Goal: Information Seeking & Learning: Compare options

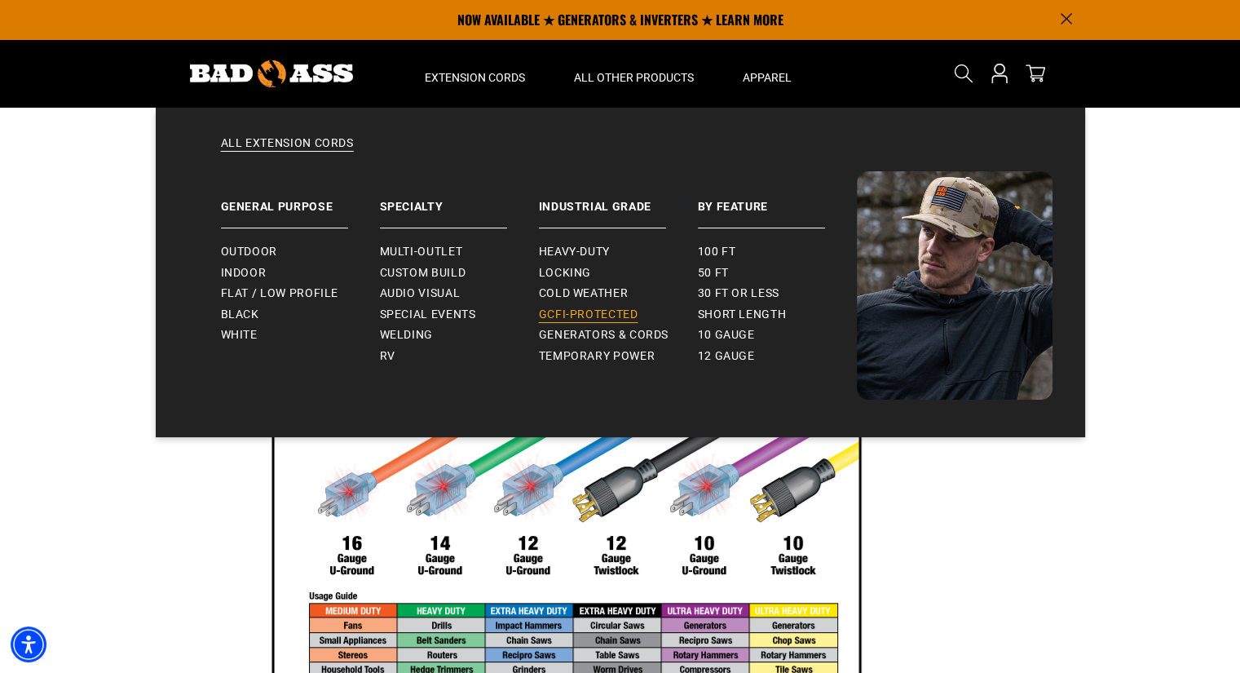
click at [586, 313] on span "GCFI-Protected" at bounding box center [588, 314] width 99 height 15
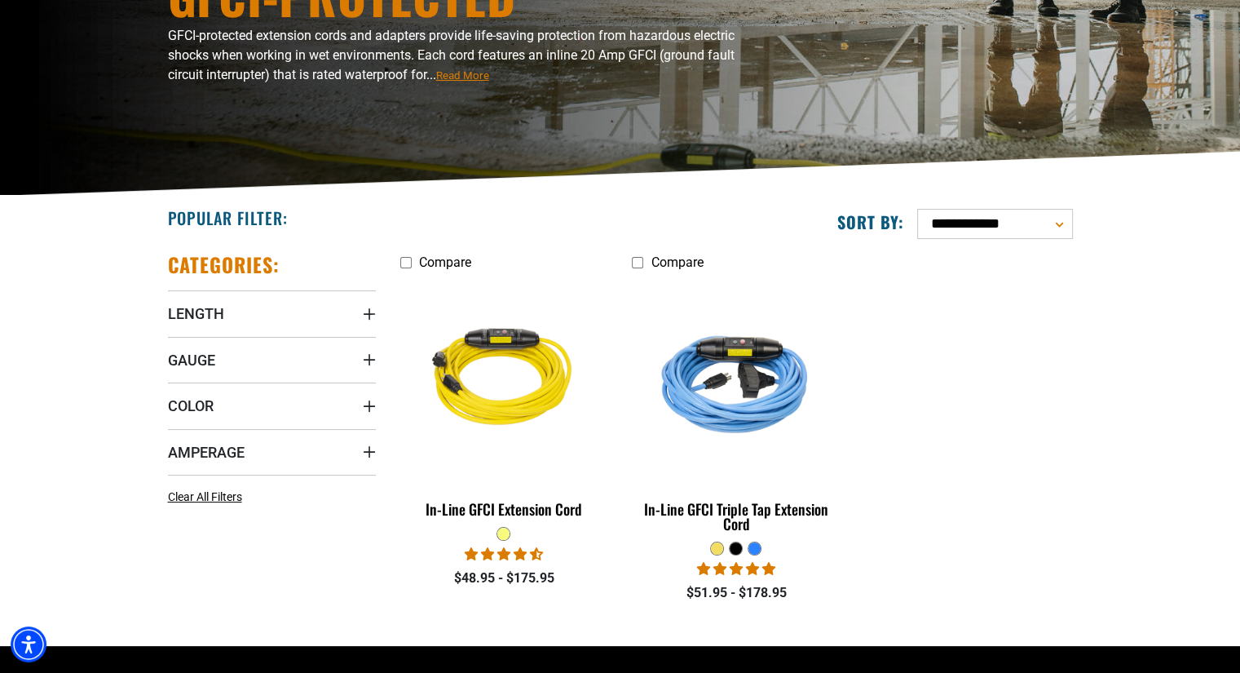
scroll to position [326, 0]
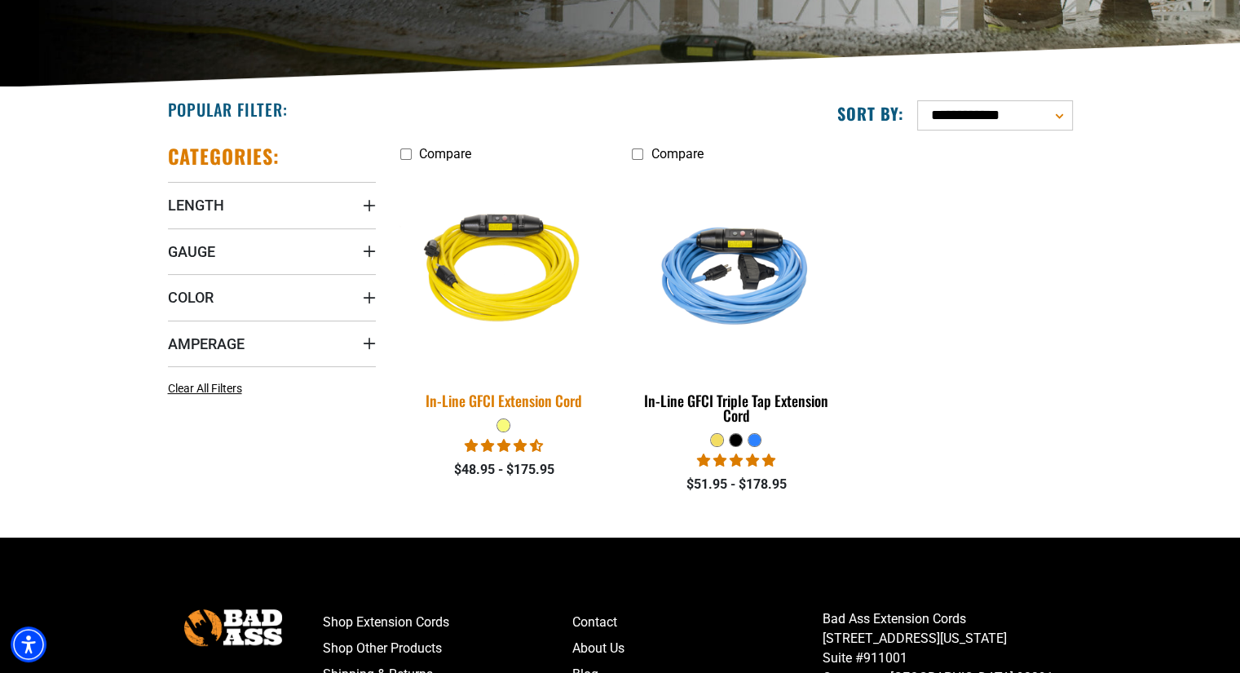
click at [506, 400] on div "In-Line GFCI Extension Cord" at bounding box center [504, 400] width 208 height 15
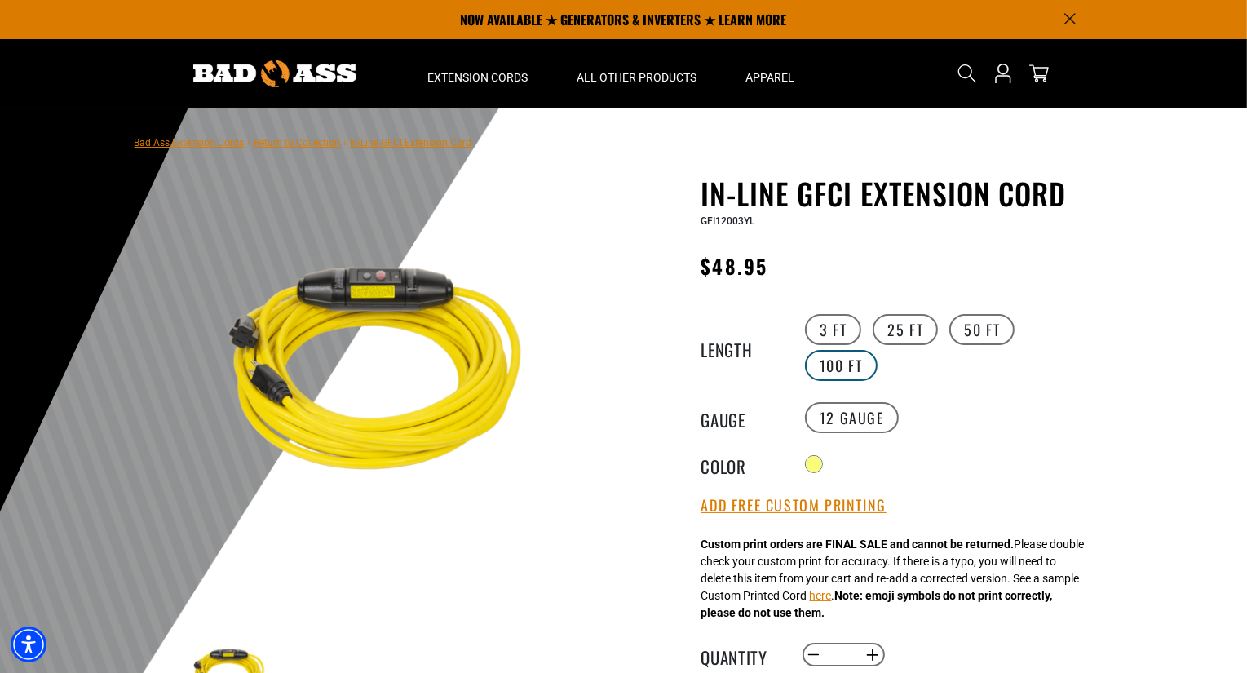
click at [846, 366] on label "100 FT" at bounding box center [841, 365] width 73 height 31
click at [539, 451] on img at bounding box center [379, 375] width 393 height 393
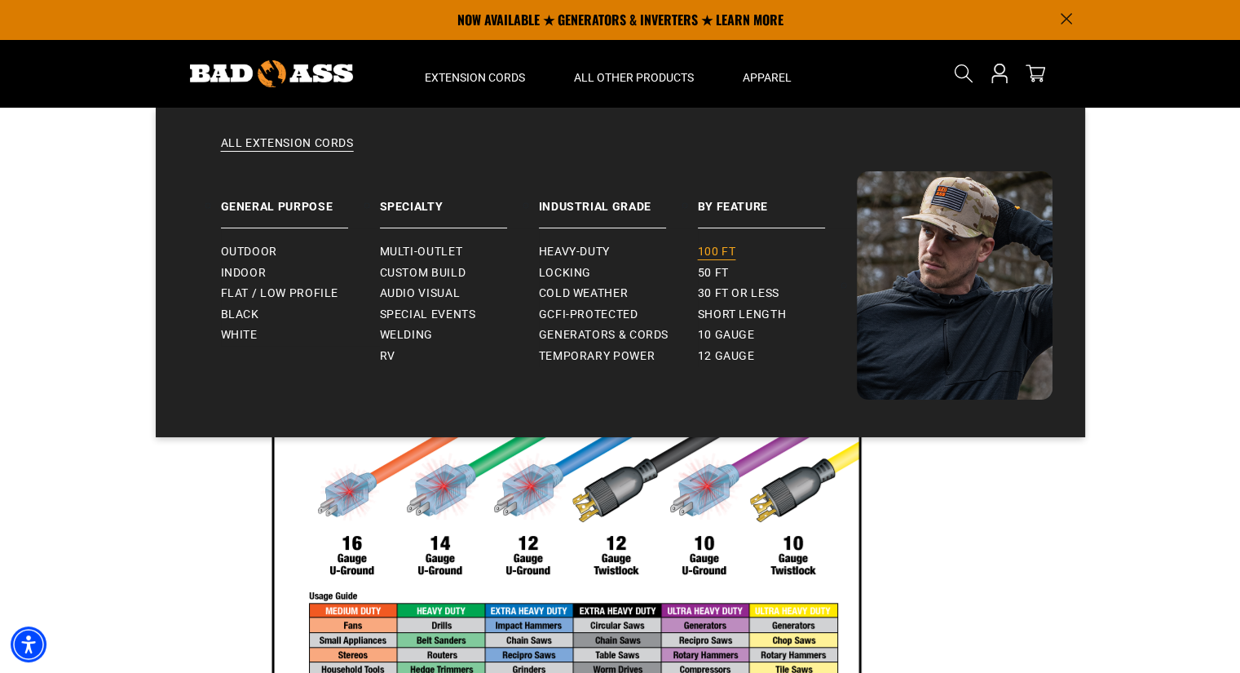
click at [718, 254] on span "100 ft" at bounding box center [717, 252] width 38 height 15
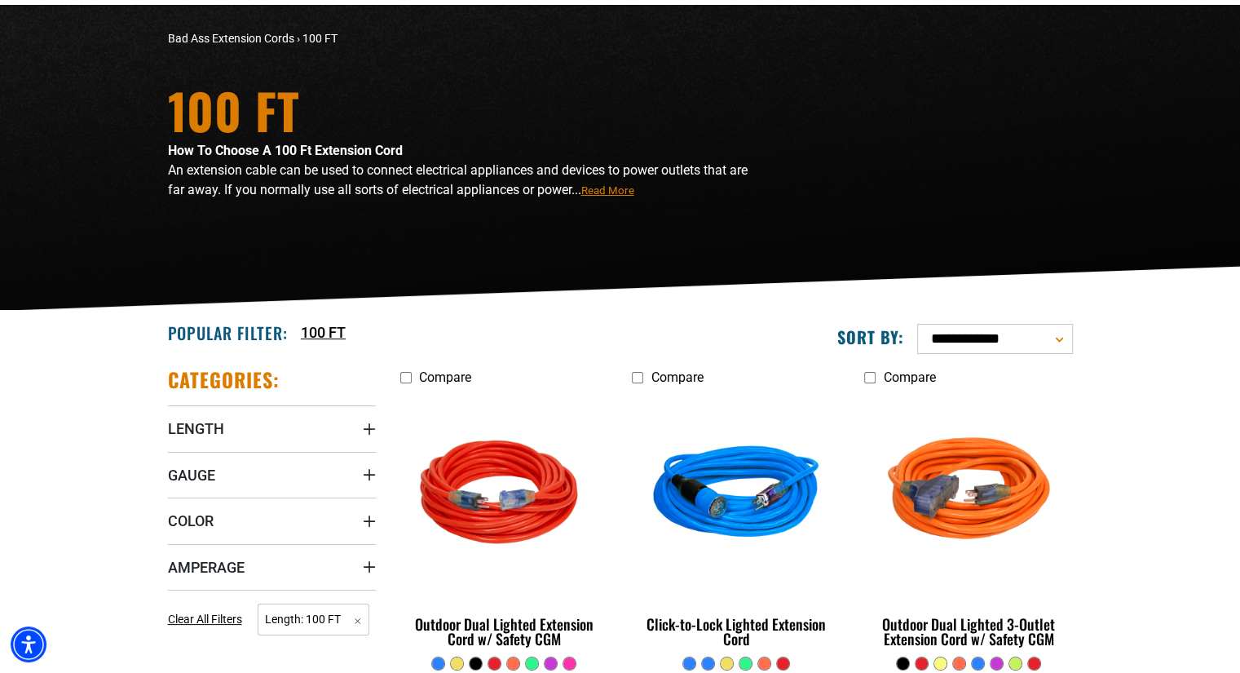
scroll to position [294, 0]
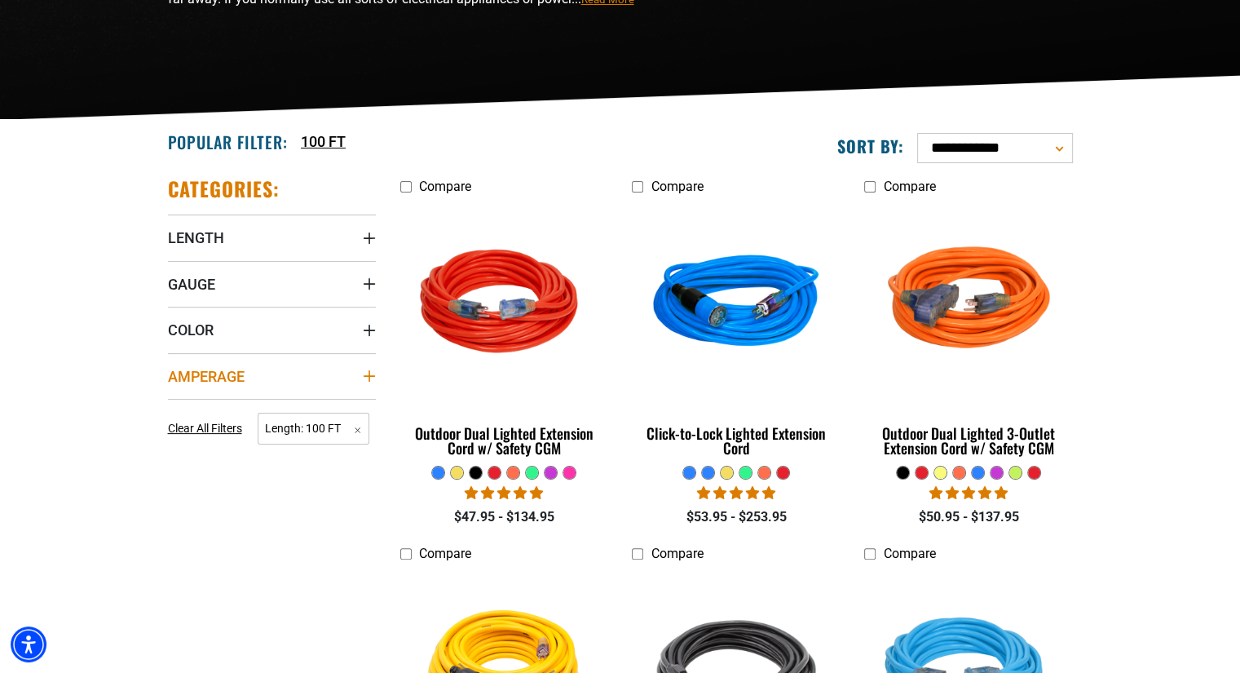
click at [227, 369] on span "Amperage" at bounding box center [206, 376] width 77 height 19
click at [281, 410] on icon at bounding box center [278, 409] width 13 height 21
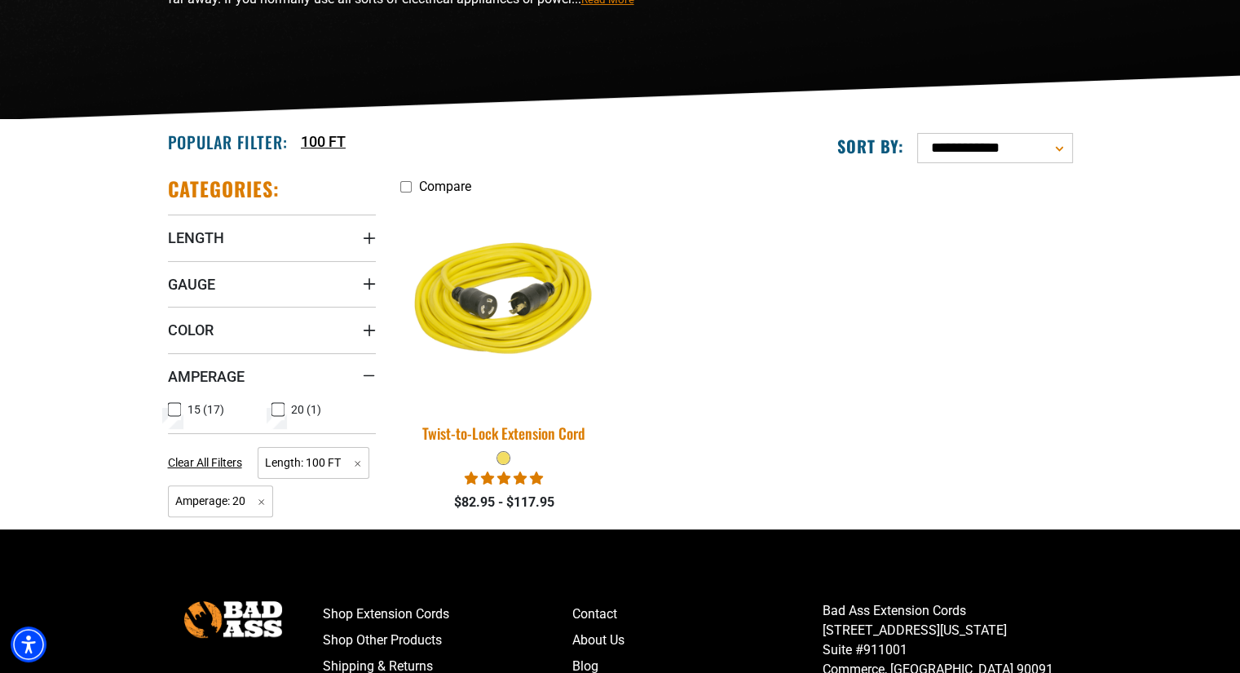
click at [515, 432] on div "Twist-to-Lock Extension Cord" at bounding box center [504, 433] width 208 height 15
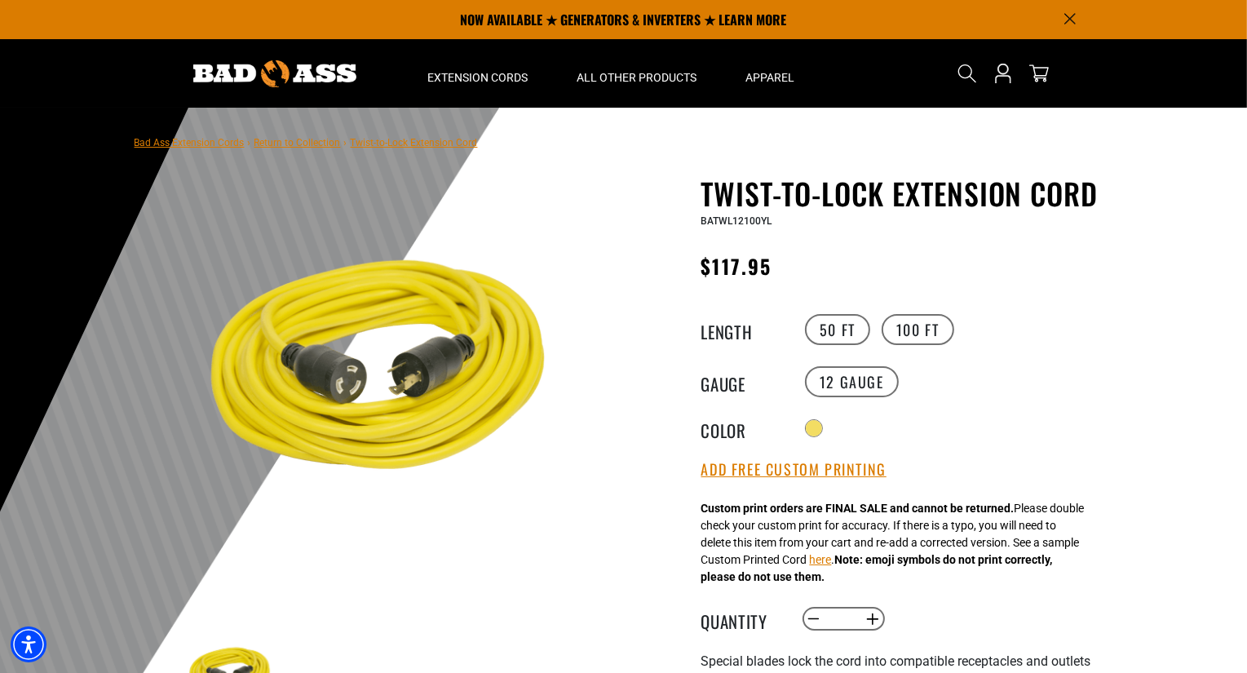
click at [630, 441] on div "Twist-to-Lock Extension Cord Twist-to-Lock Extension Cord BATWL12100YL Regular …" at bounding box center [868, 622] width 489 height 892
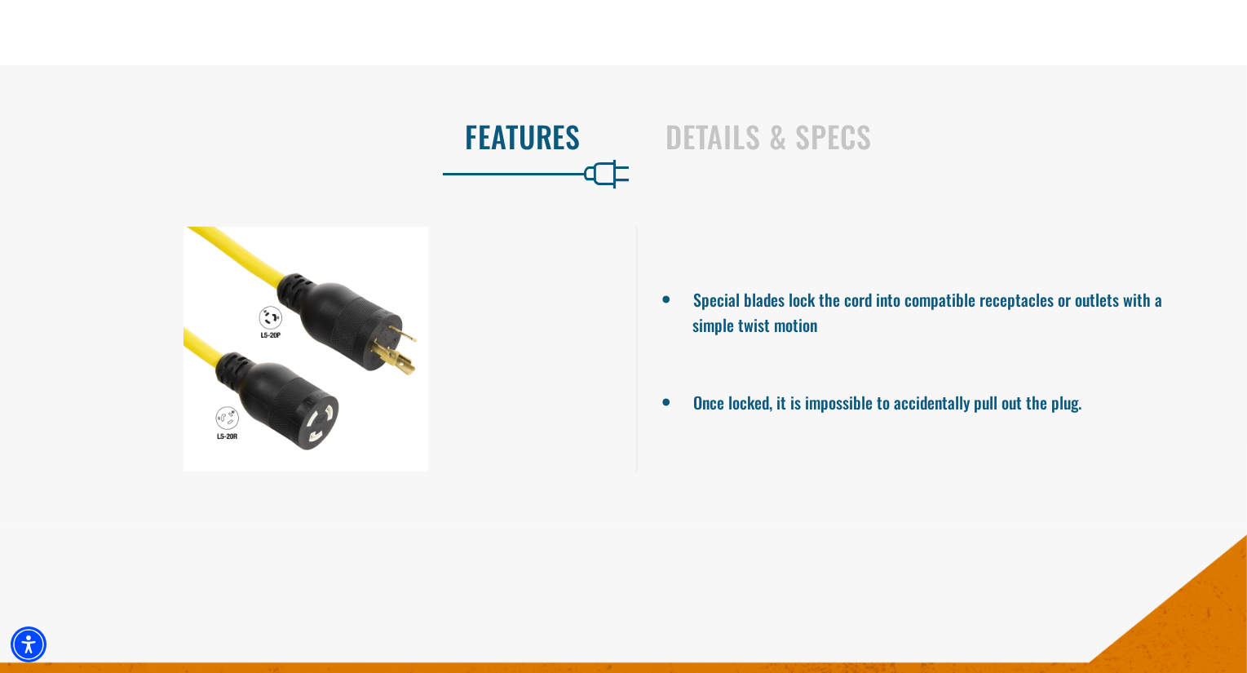
scroll to position [1011, 0]
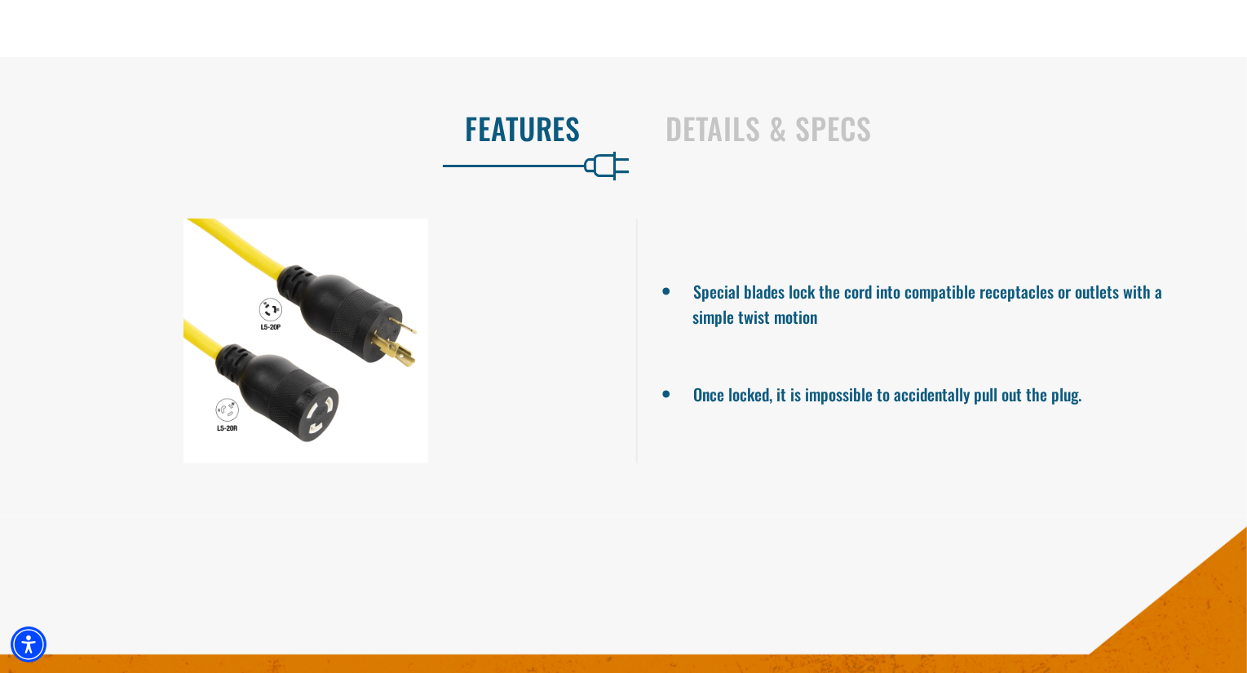
click at [563, 504] on section "Features Details & Specs Special blades lock the cord into compatible receptacl…" at bounding box center [623, 286] width 1247 height 459
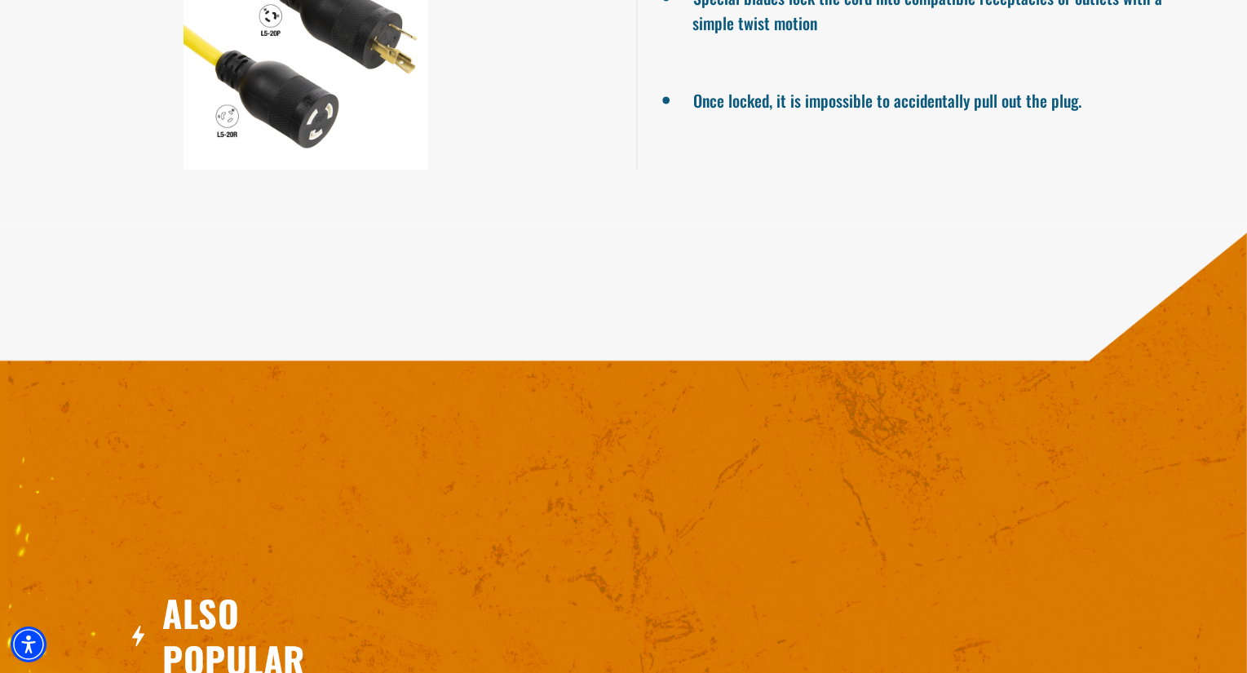
click at [563, 504] on div "Also Popular" at bounding box center [628, 578] width 1259 height 709
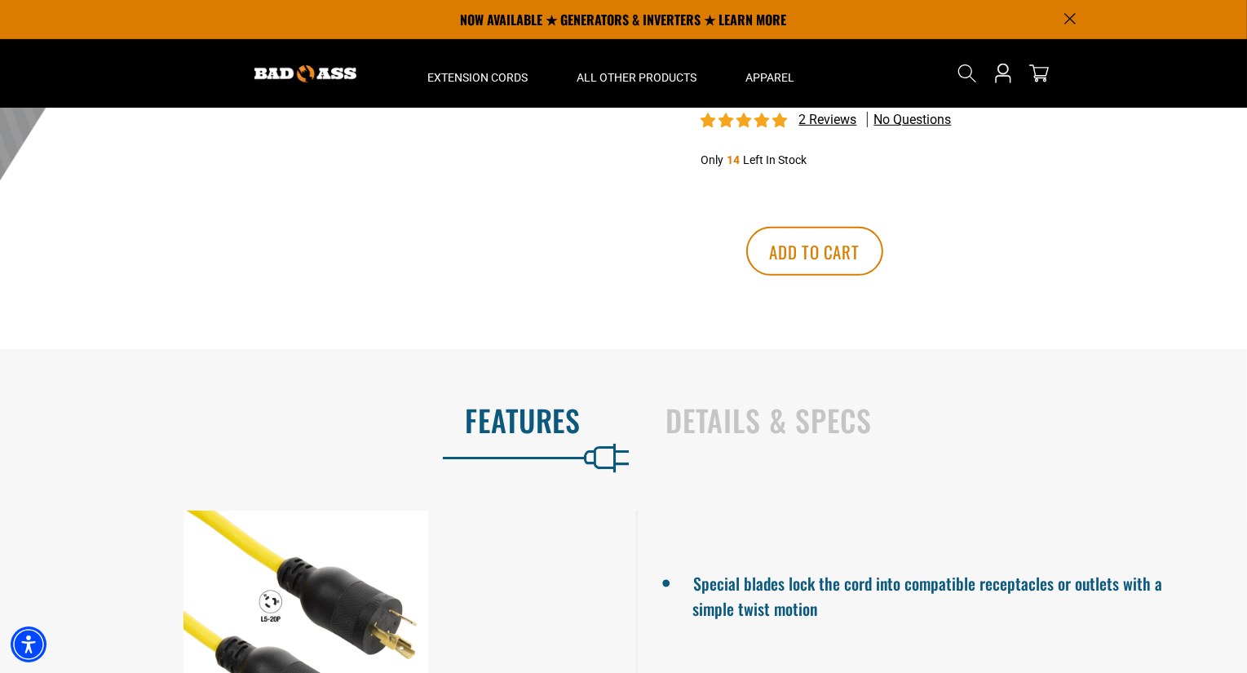
scroll to position [718, 0]
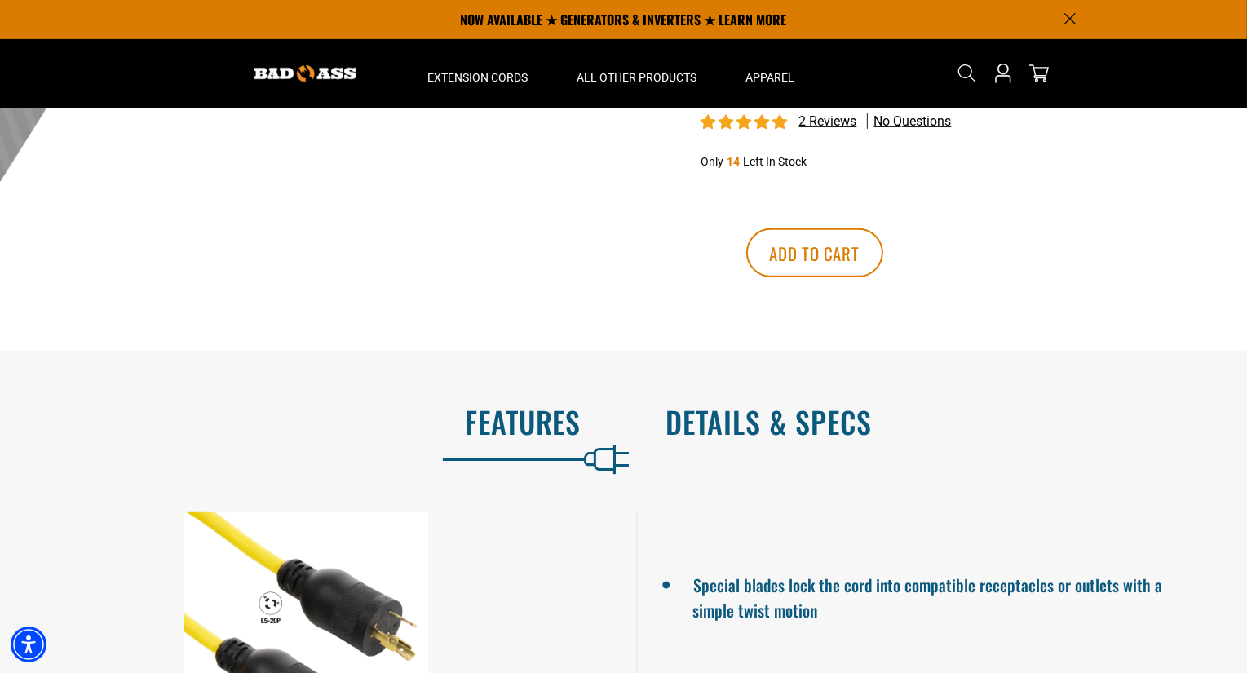
click at [779, 422] on h2 "Details & Specs" at bounding box center [939, 421] width 547 height 34
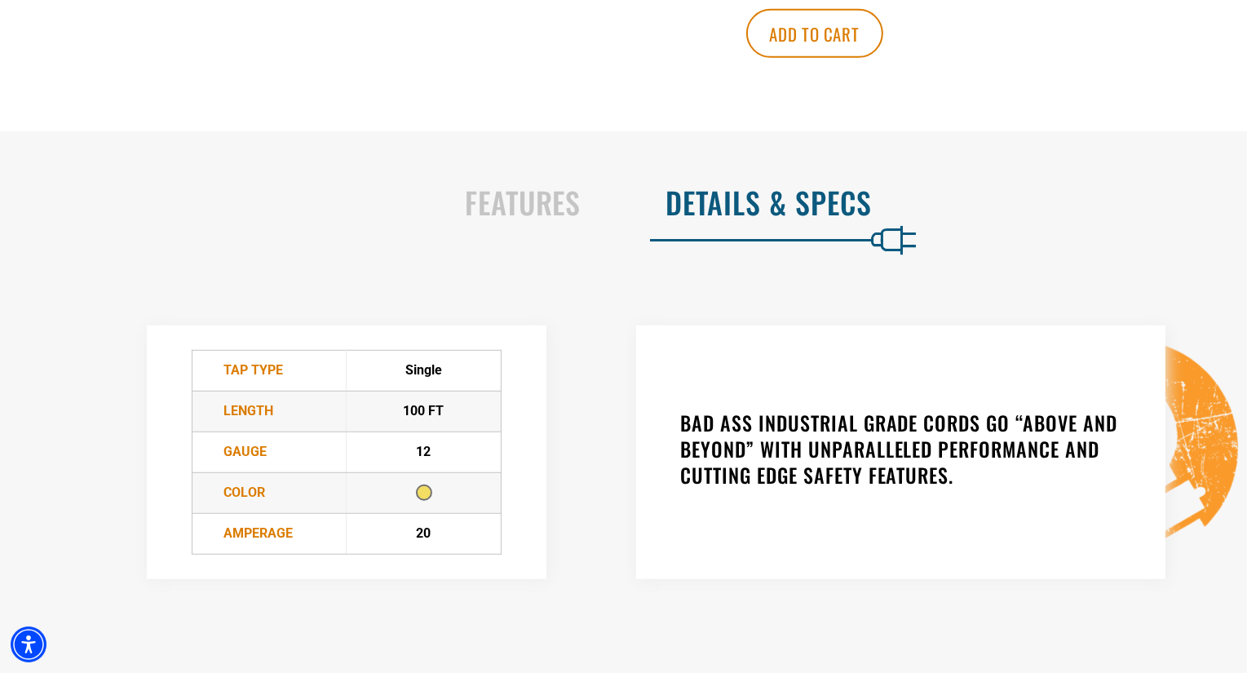
scroll to position [1044, 0]
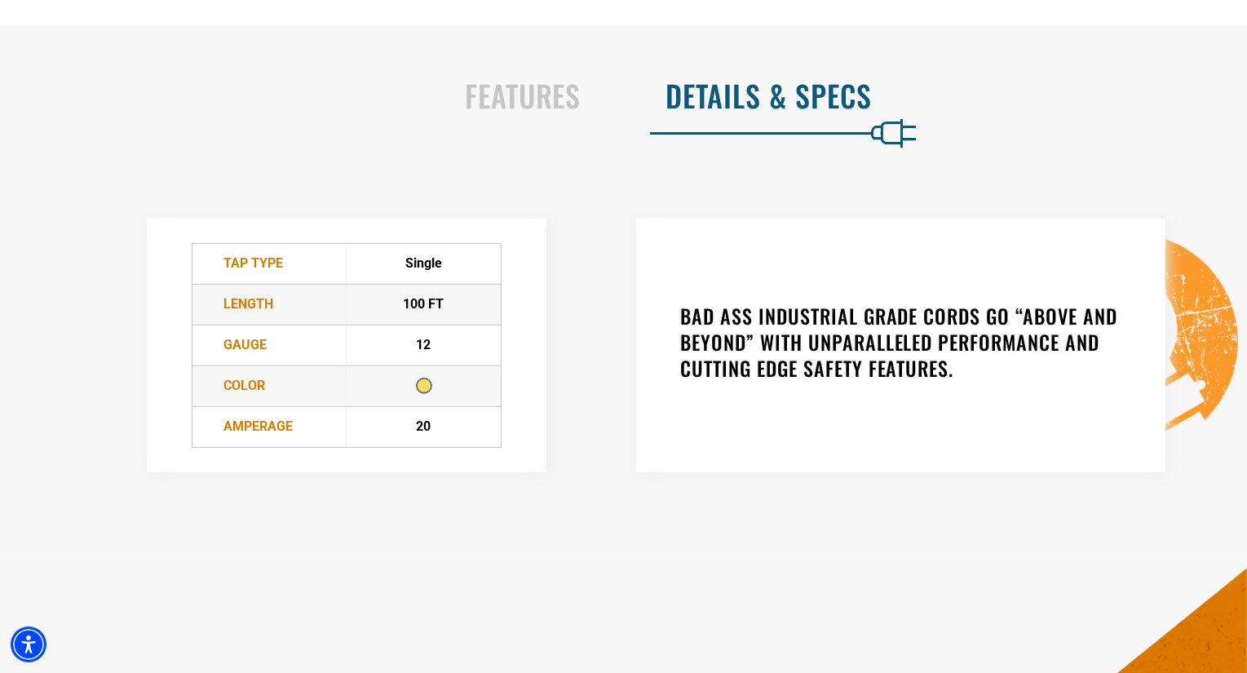
click at [78, 405] on div "TAP Type Single Length 100 FT Gauge 12 Color Amperage 20" at bounding box center [346, 345] width 555 height 319
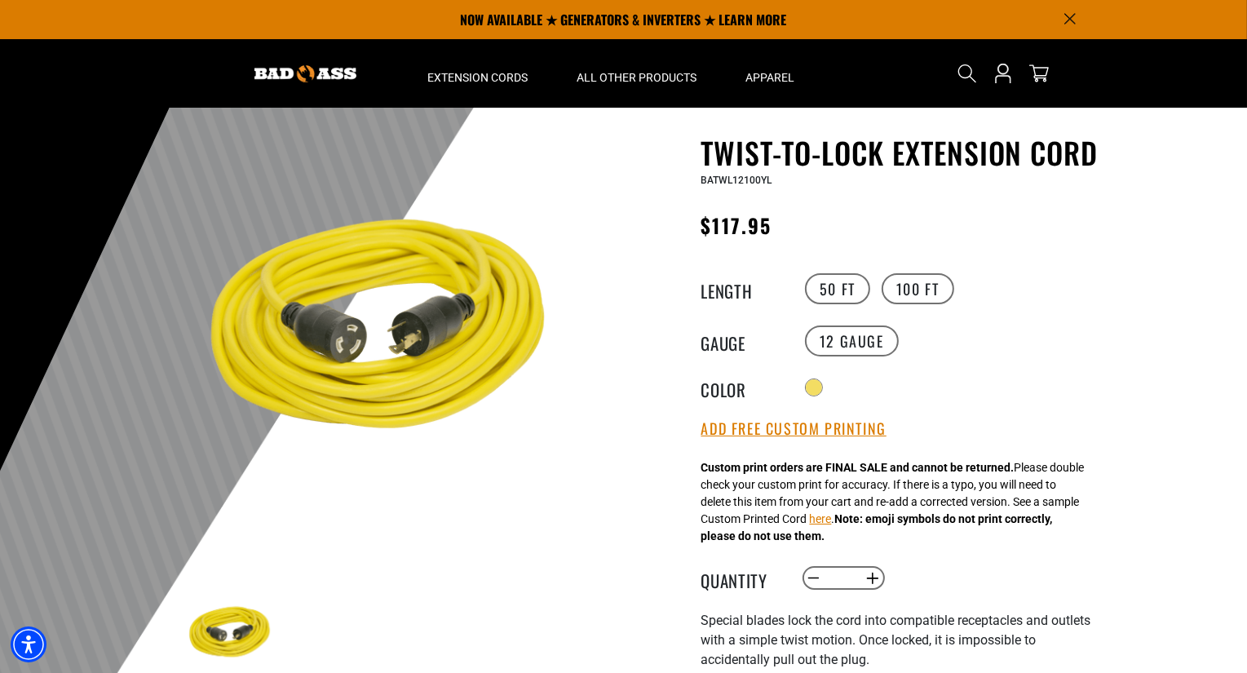
scroll to position [33, 0]
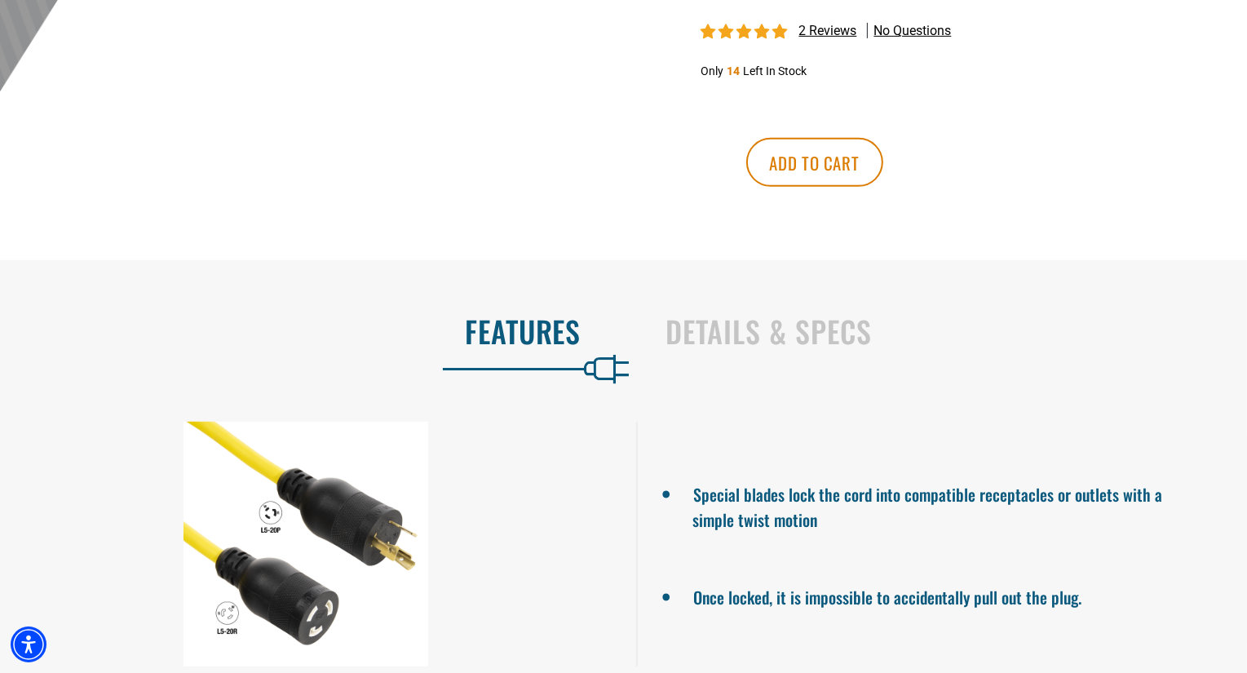
scroll to position [848, 0]
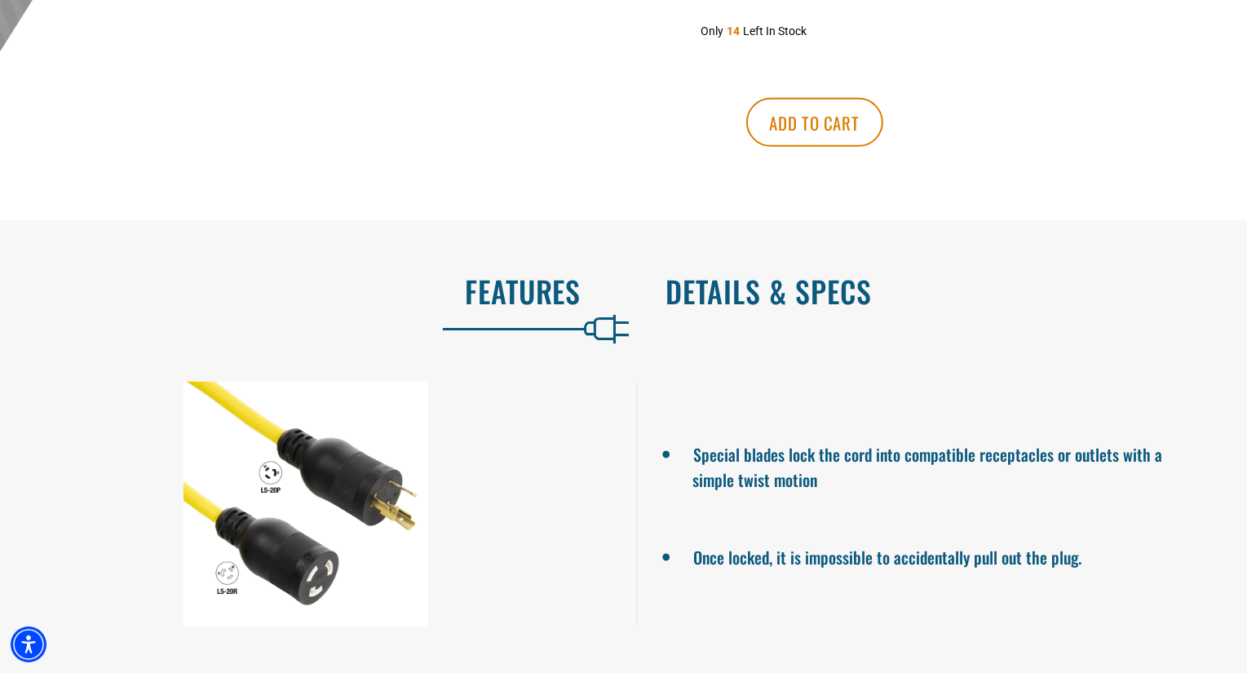
click at [743, 294] on h2 "Details & Specs" at bounding box center [939, 291] width 547 height 34
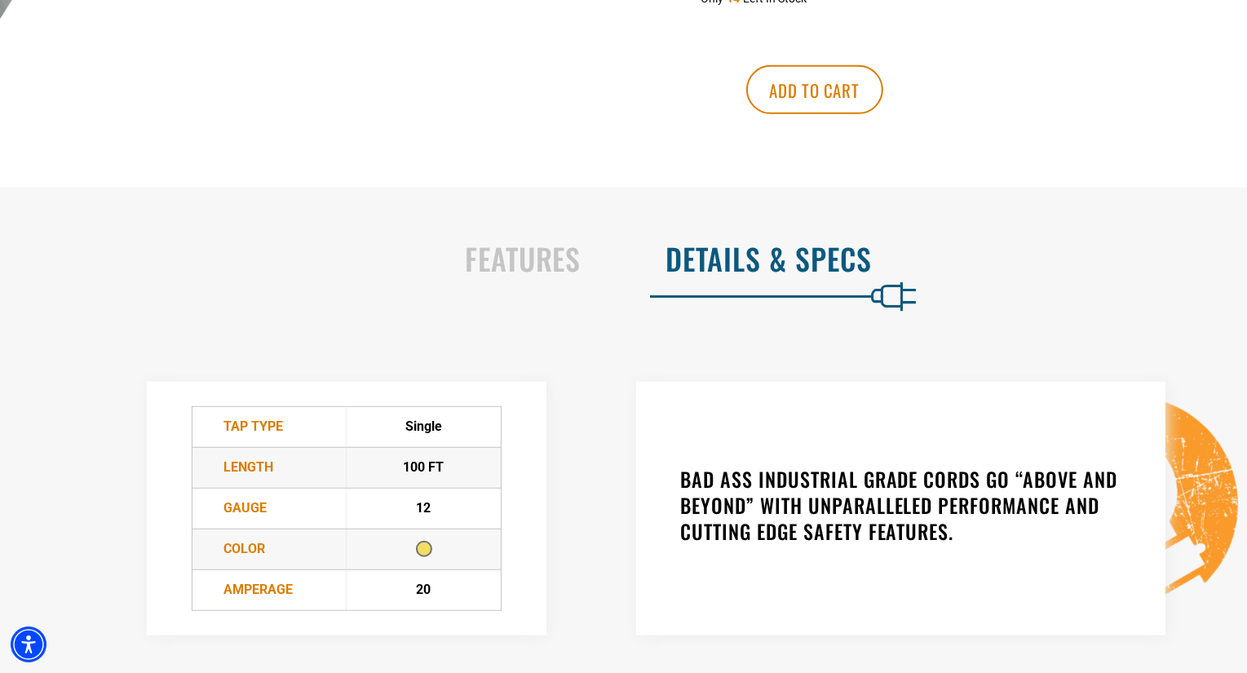
click at [95, 433] on div "TAP Type Single Length 100 FT Gauge 12 Color Amperage 20" at bounding box center [346, 508] width 555 height 319
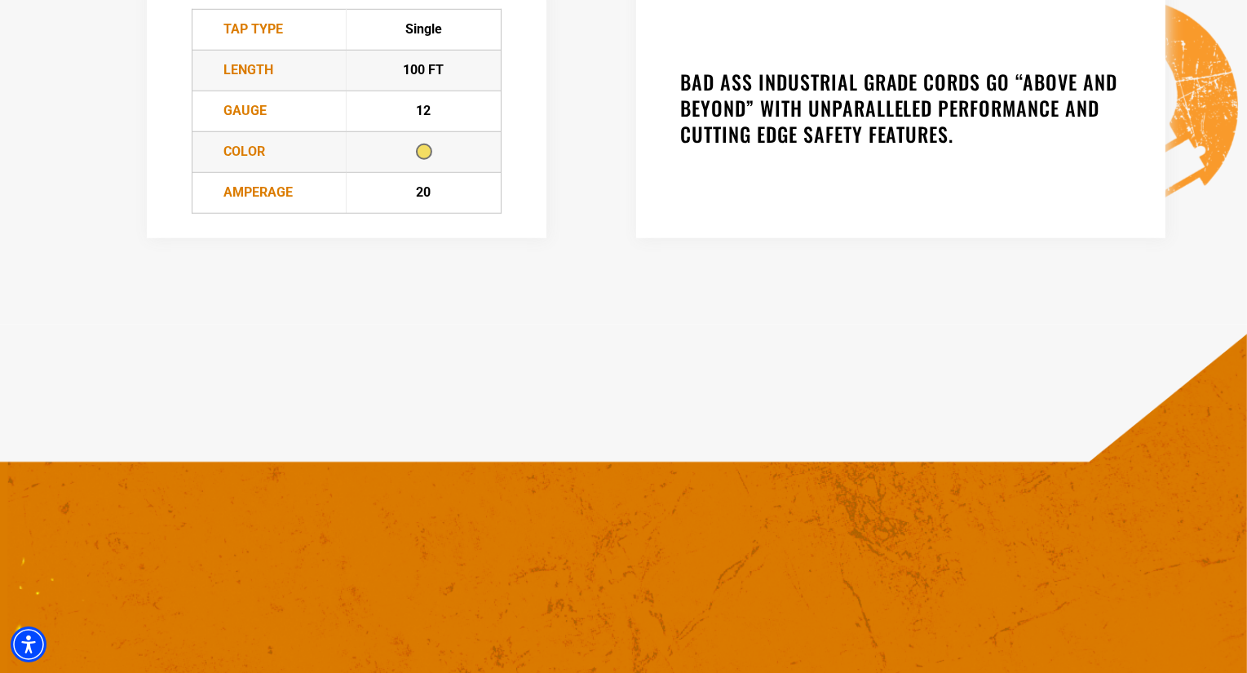
click at [95, 433] on main "Bad Ass Extension Cords › Return to Collection › Twist-to-Lock Extension Cord 1…" at bounding box center [623, 389] width 1247 height 3118
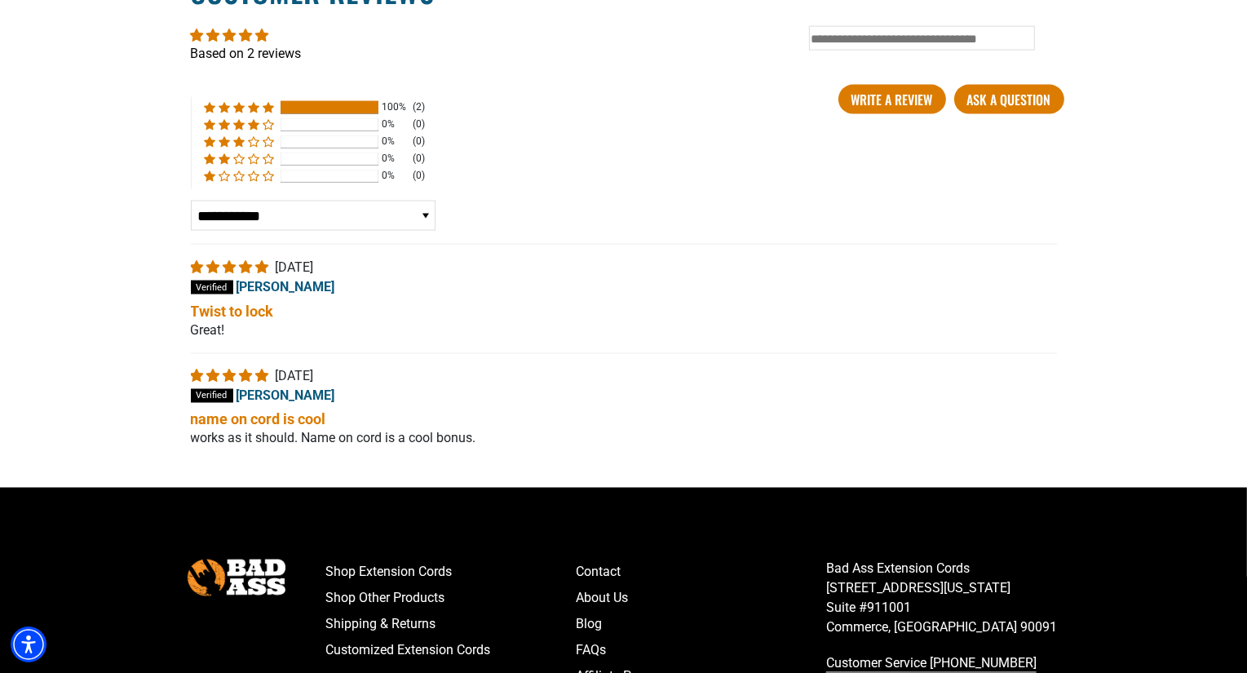
scroll to position [2740, 0]
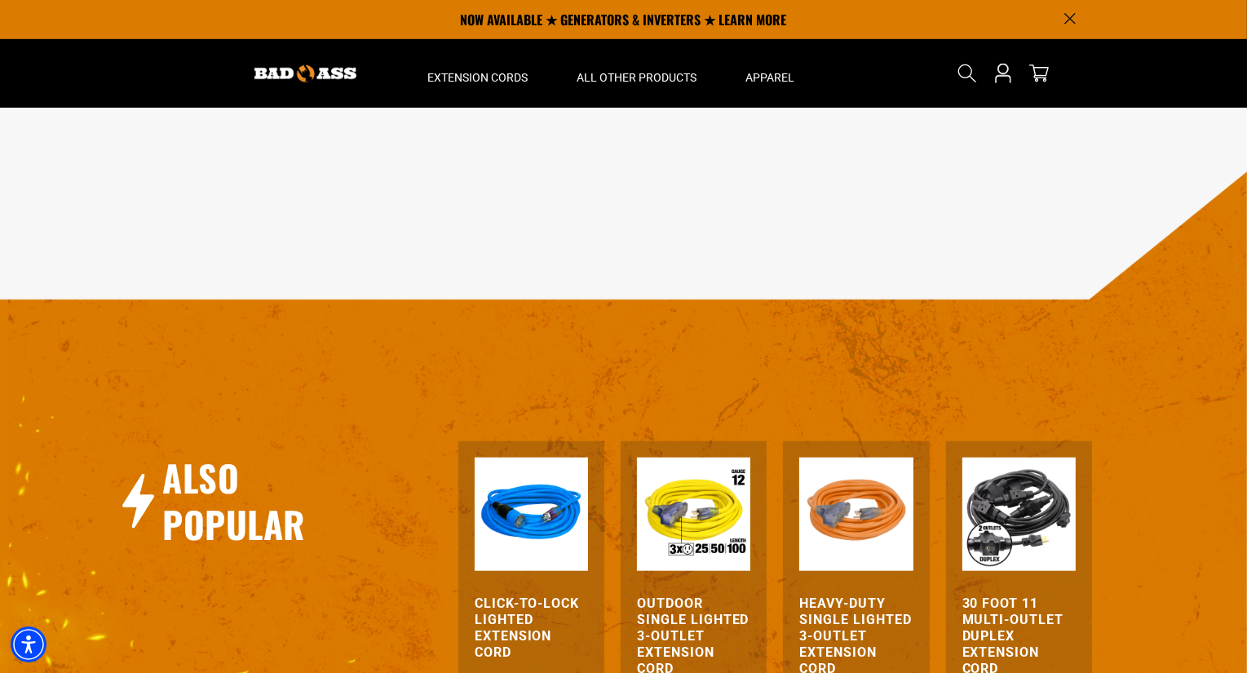
click at [95, 433] on div "Also Popular Click-to-Lock Lighted Extension Cord View Product Outdoor Single L…" at bounding box center [628, 517] width 1259 height 709
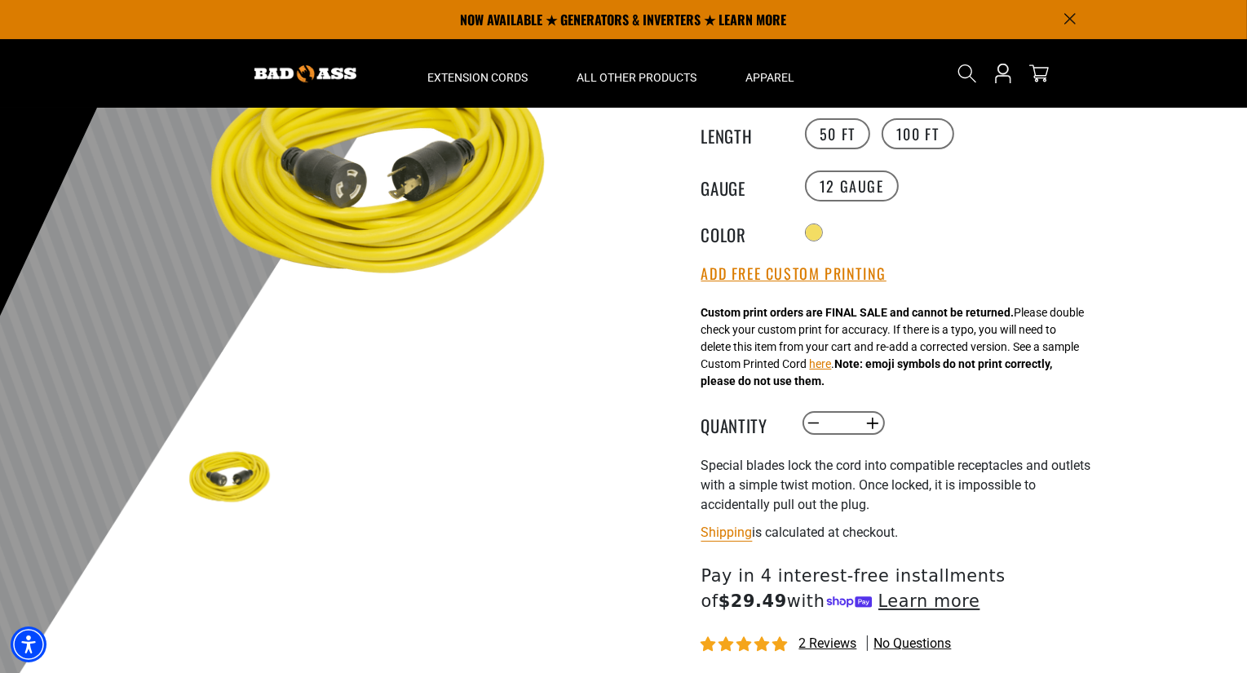
scroll to position [130, 0]
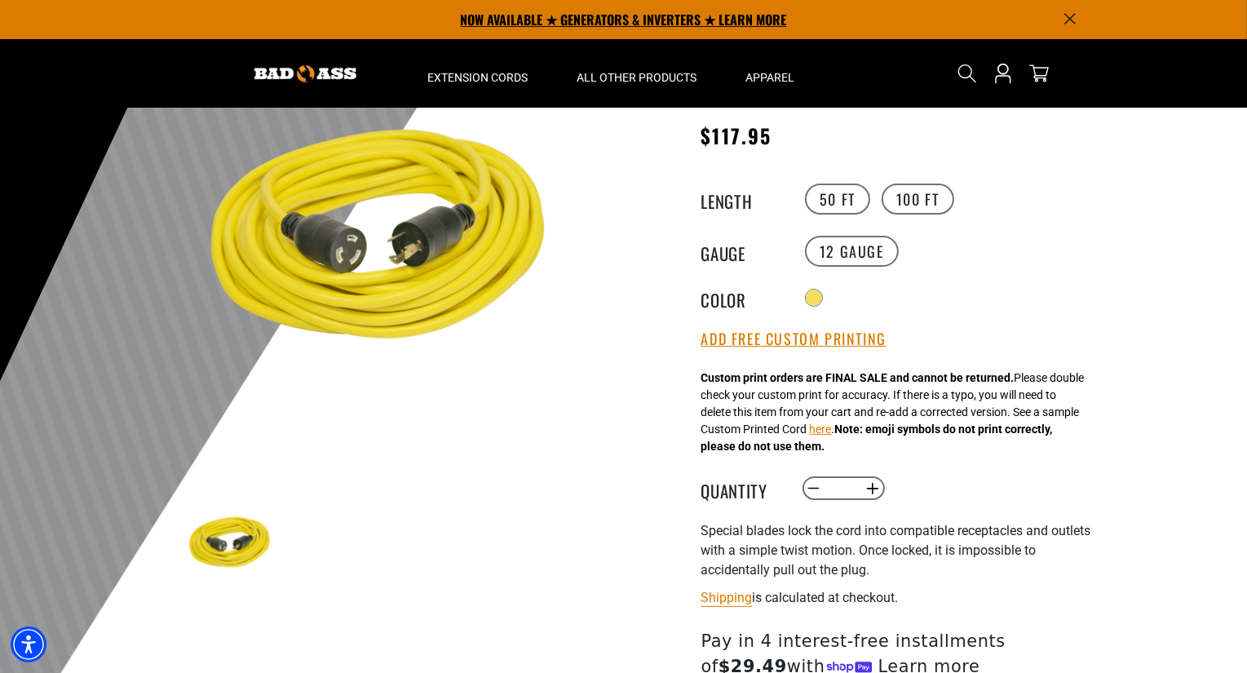
click at [612, 24] on p "NOW AVAILABLE ★ GENERATORS & INVERTERS ★ LEARN MORE" at bounding box center [623, 19] width 905 height 39
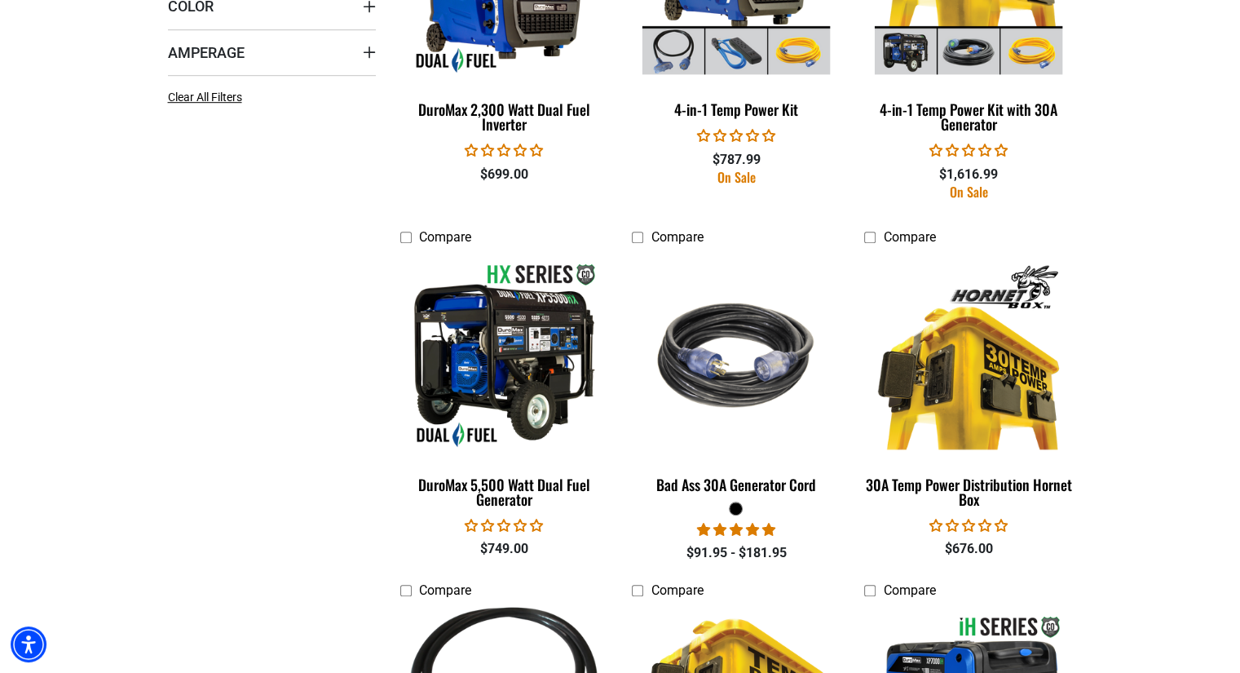
scroll to position [1109, 0]
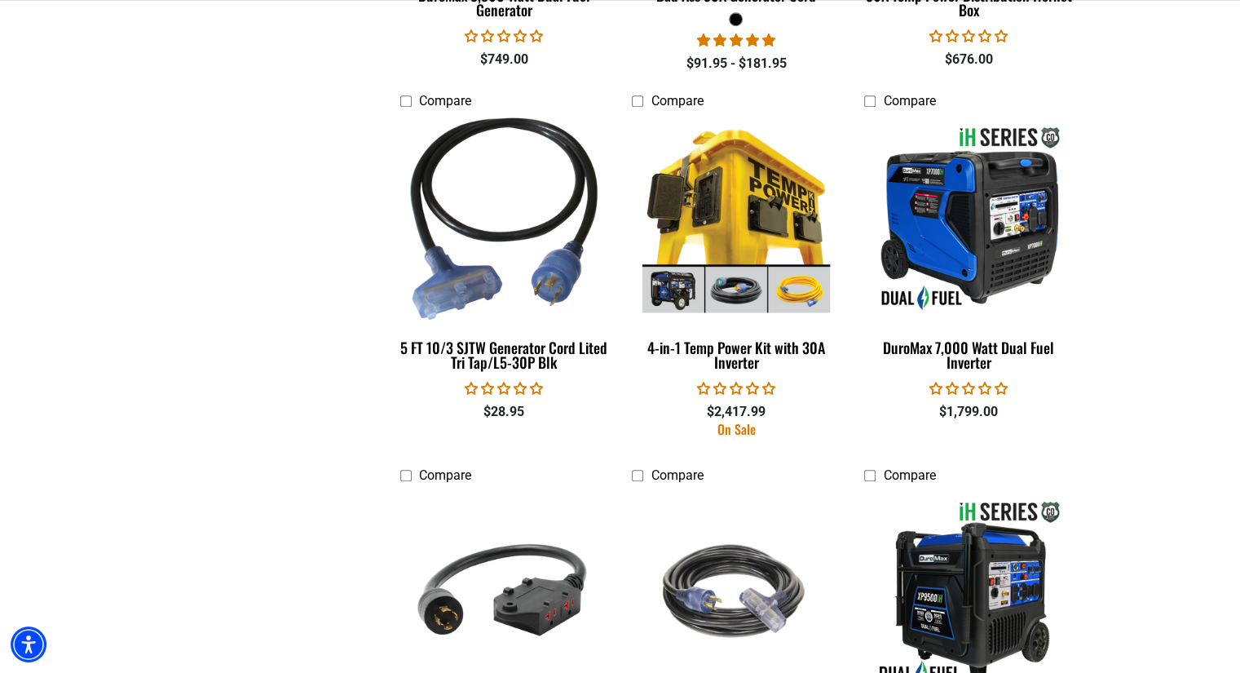
click at [65, 554] on section "**********" at bounding box center [620, 631] width 1240 height 2649
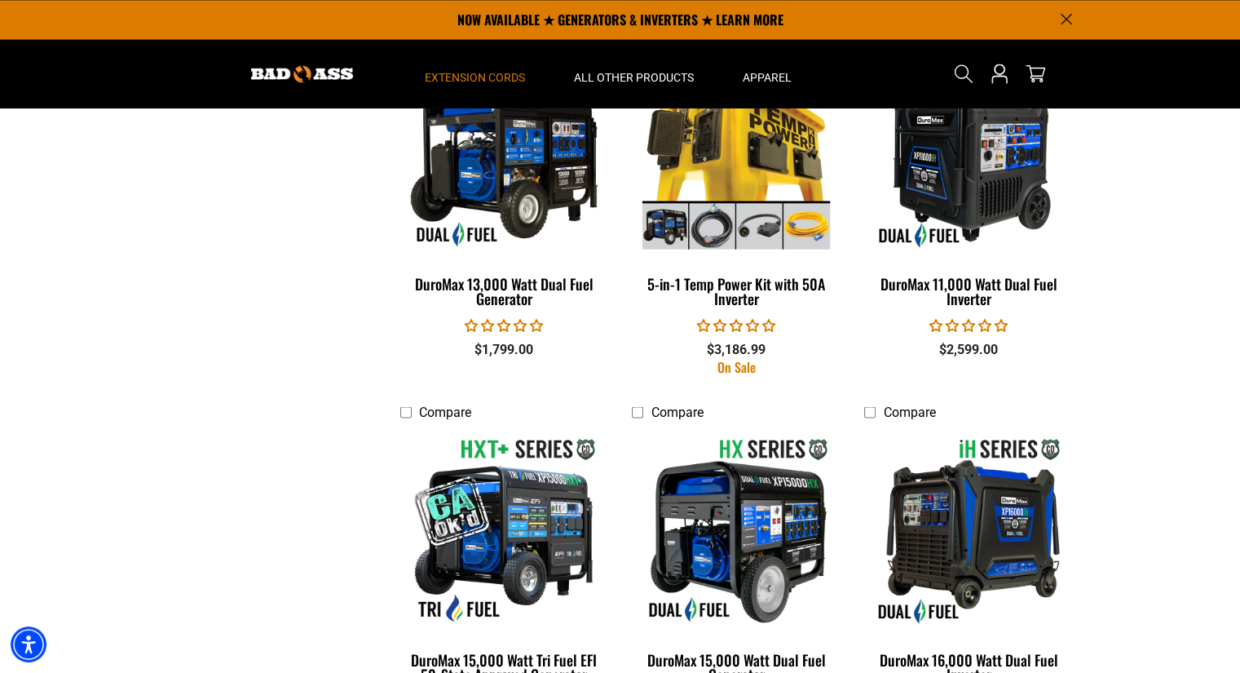
scroll to position [2678, 0]
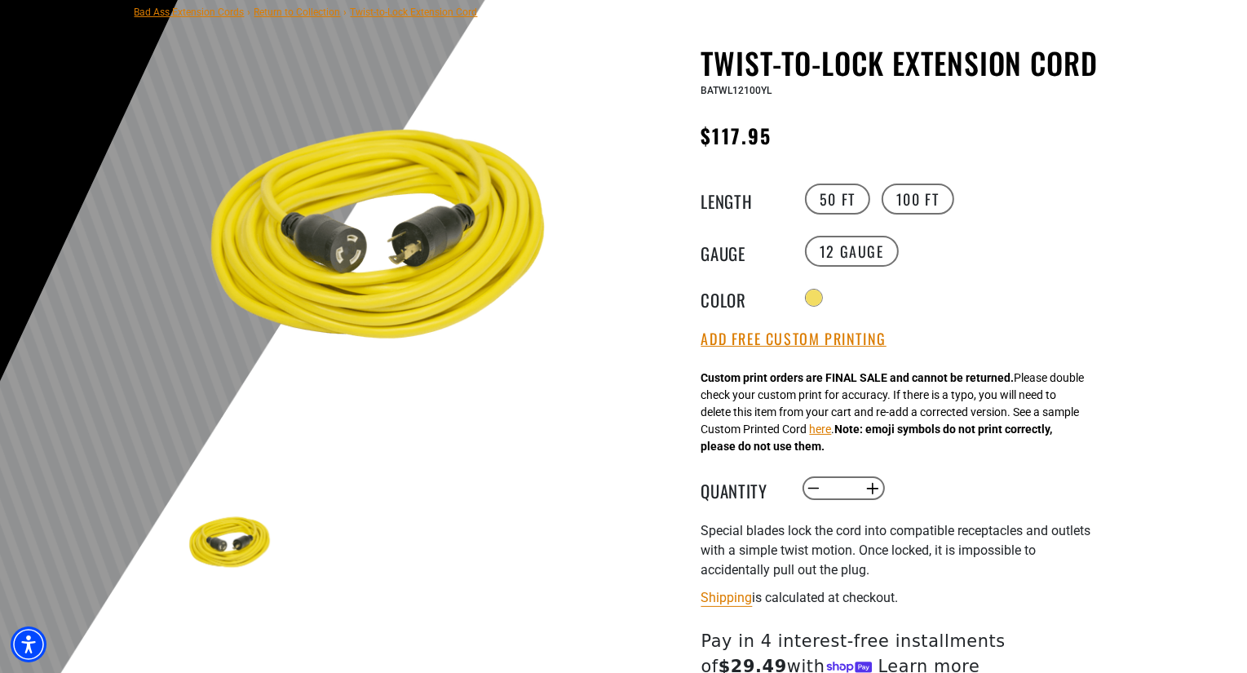
click at [184, 10] on link "Bad Ass Extension Cords" at bounding box center [190, 12] width 110 height 11
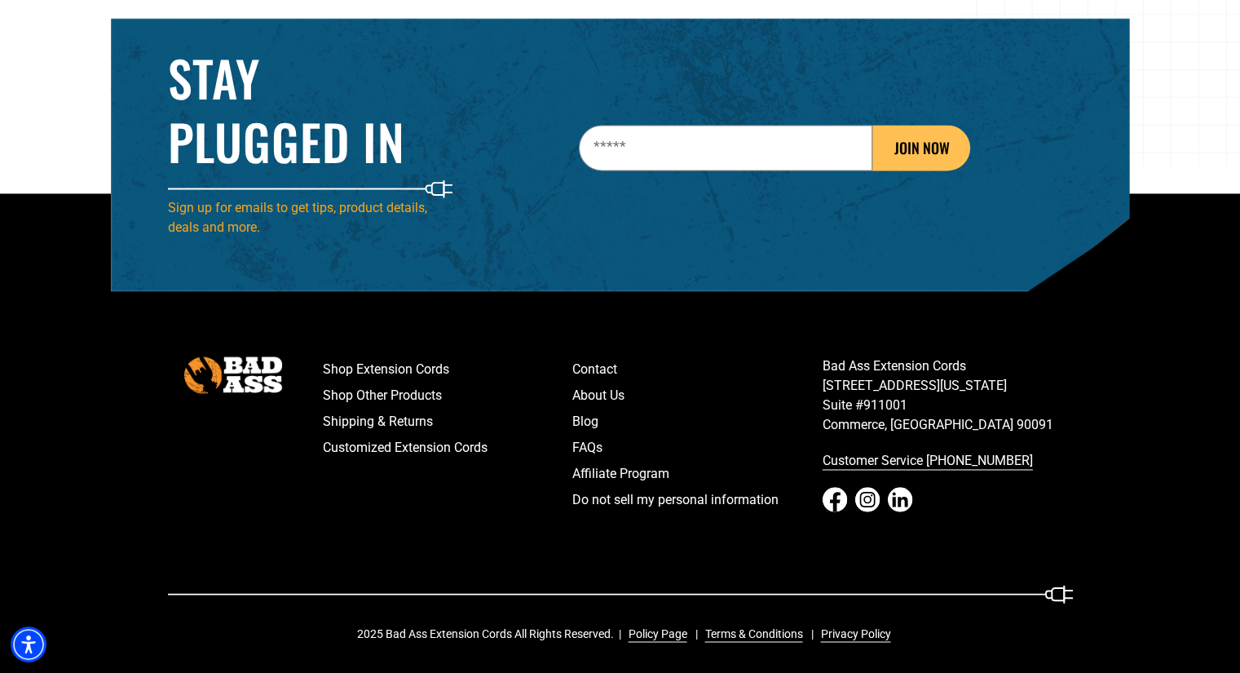
scroll to position [2572, 0]
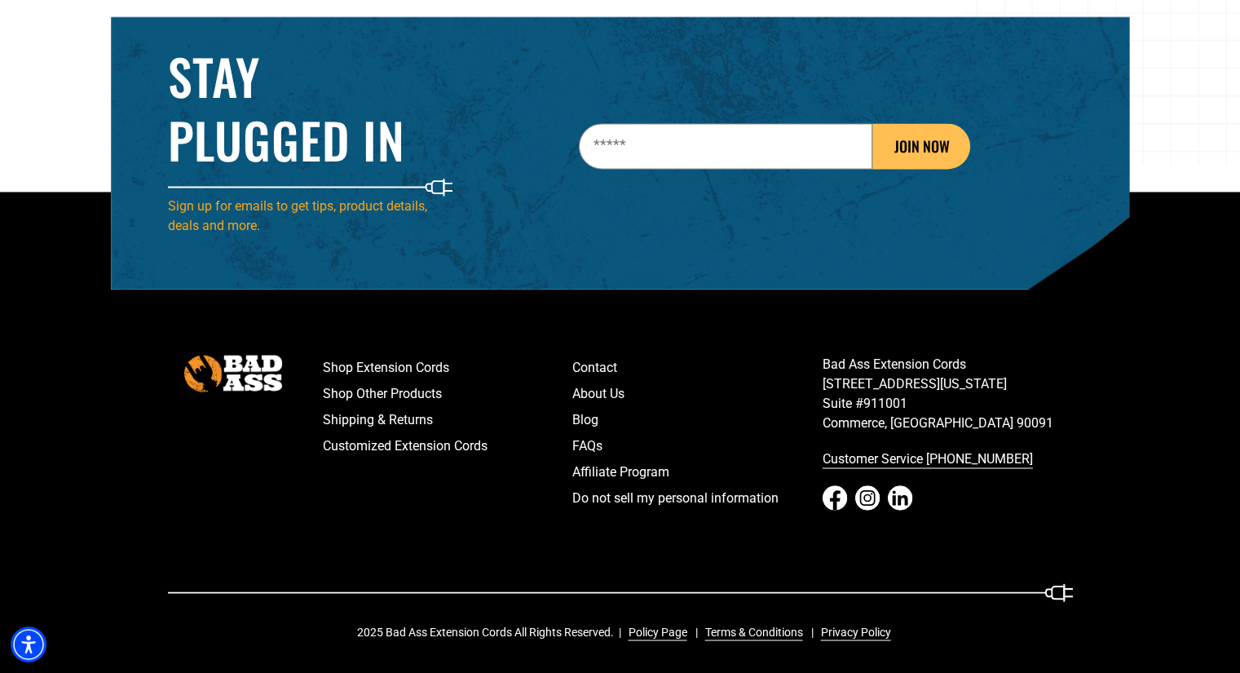
click at [53, 331] on footer "Shop Extension Cords Shop Other Products Shipping & Returns Customized Extensio…" at bounding box center [620, 433] width 1240 height 482
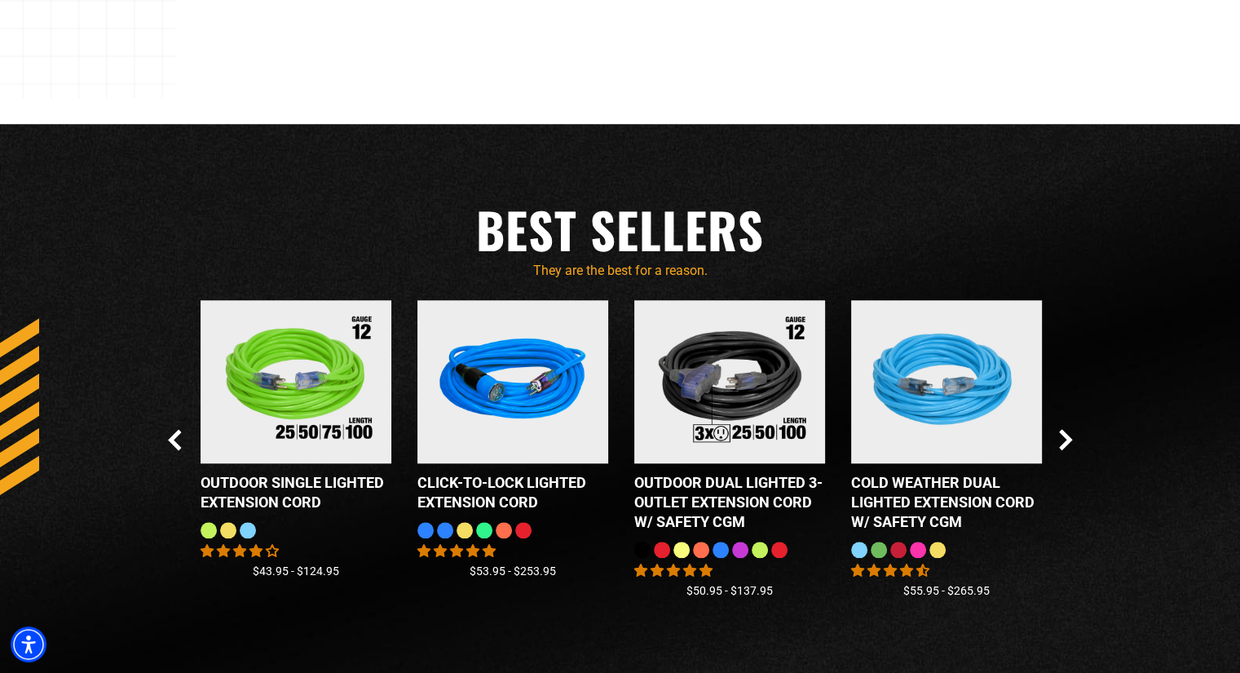
scroll to position [1365, 0]
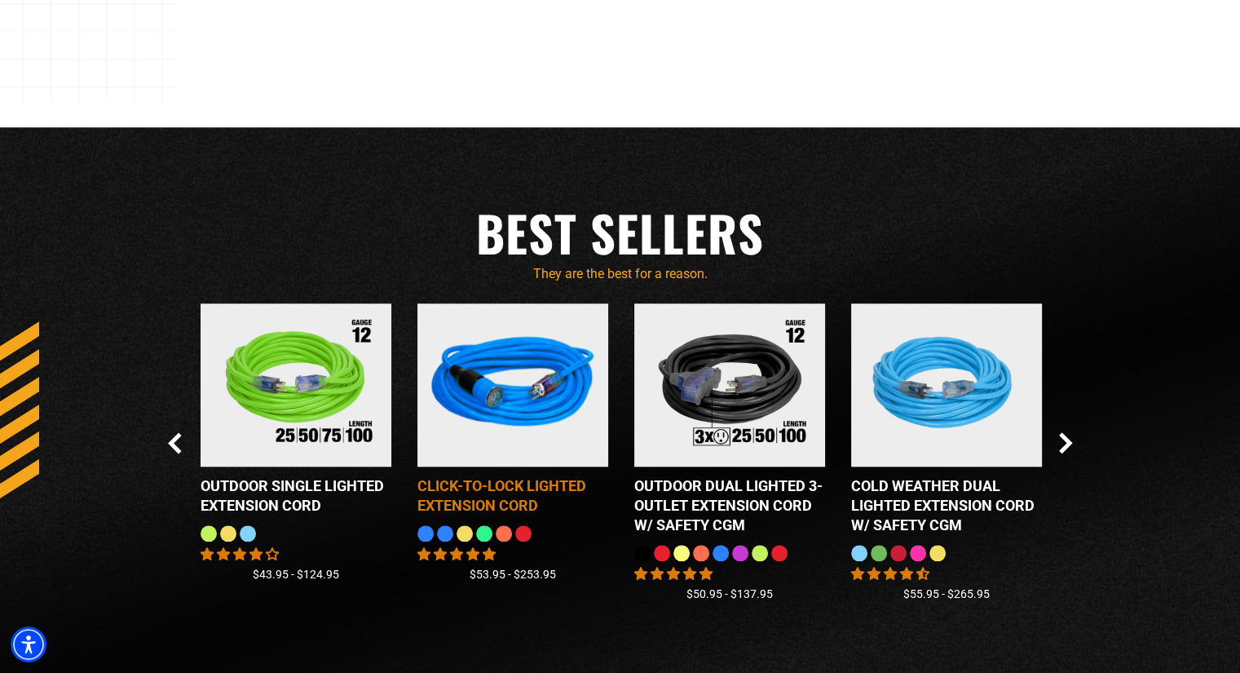
click at [465, 388] on img at bounding box center [513, 385] width 204 height 184
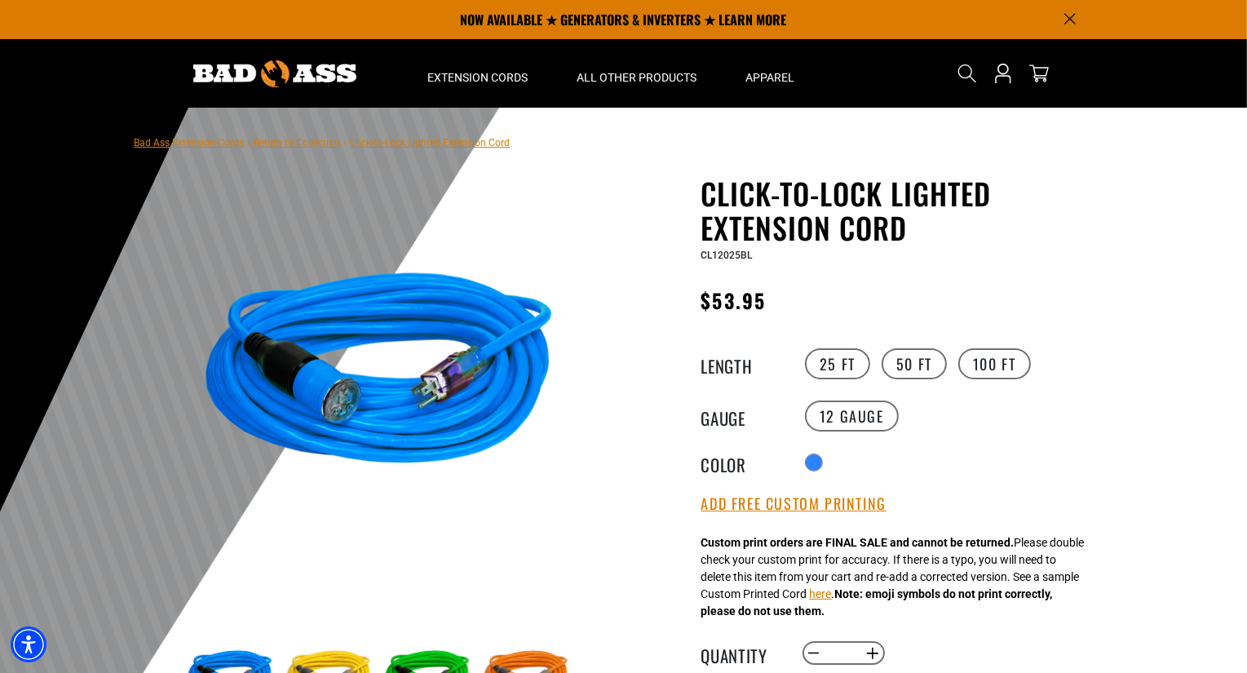
click at [602, 463] on main-product-gallery "1 of 6 Previous Next" at bounding box center [379, 491] width 465 height 631
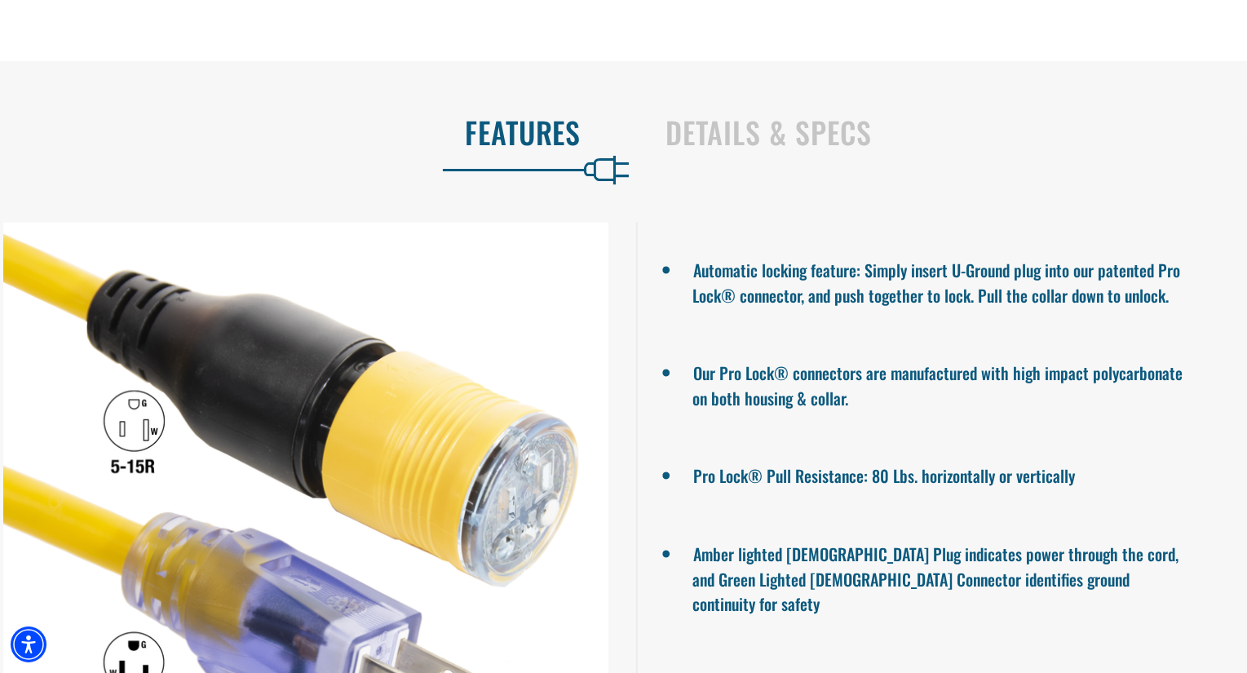
scroll to position [1142, 0]
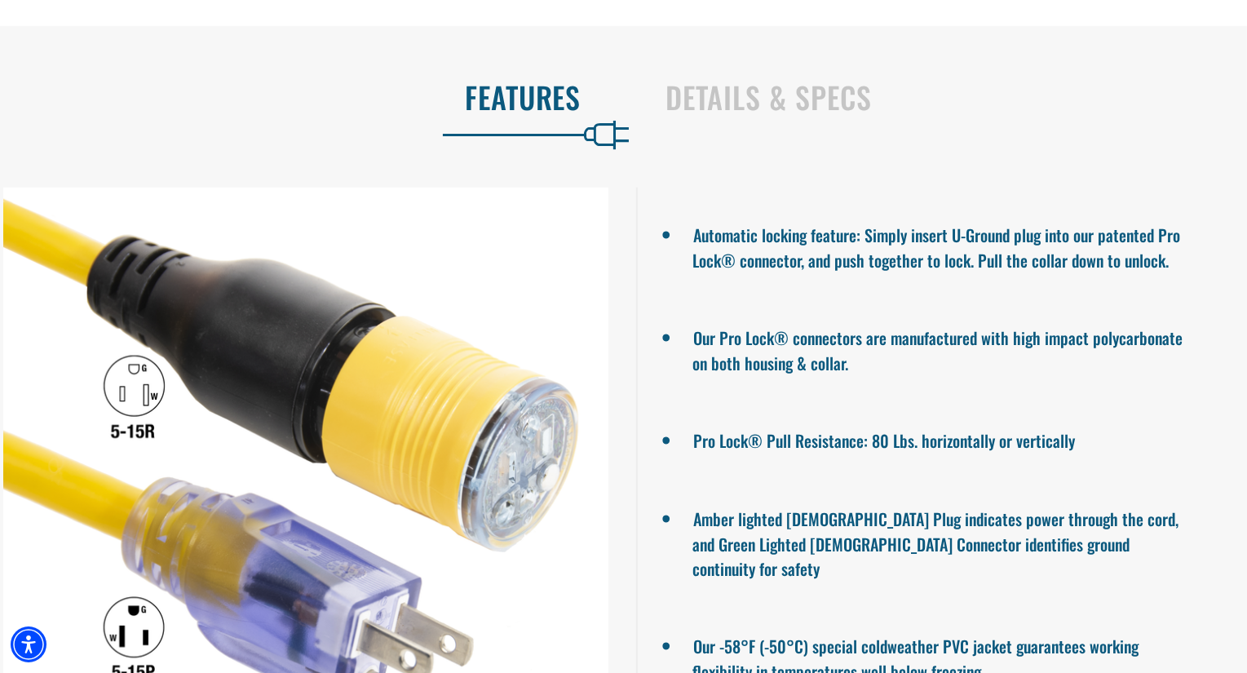
click at [602, 463] on div at bounding box center [306, 490] width 612 height 605
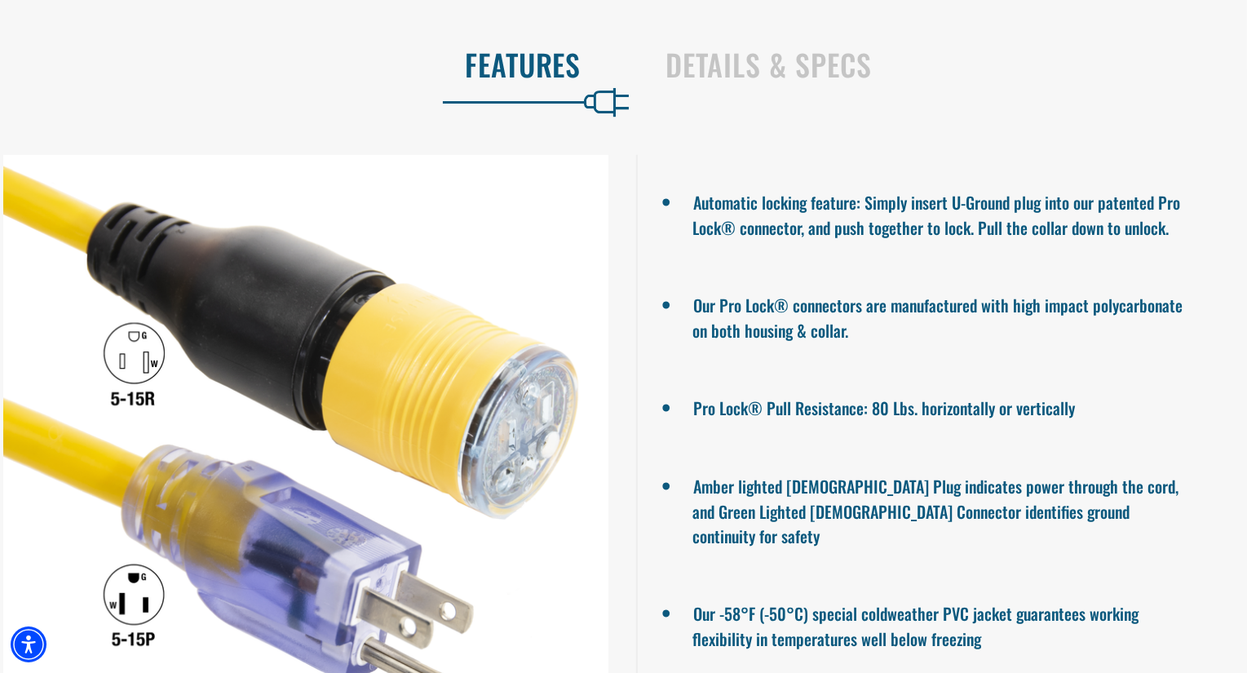
click at [602, 463] on div at bounding box center [306, 457] width 612 height 605
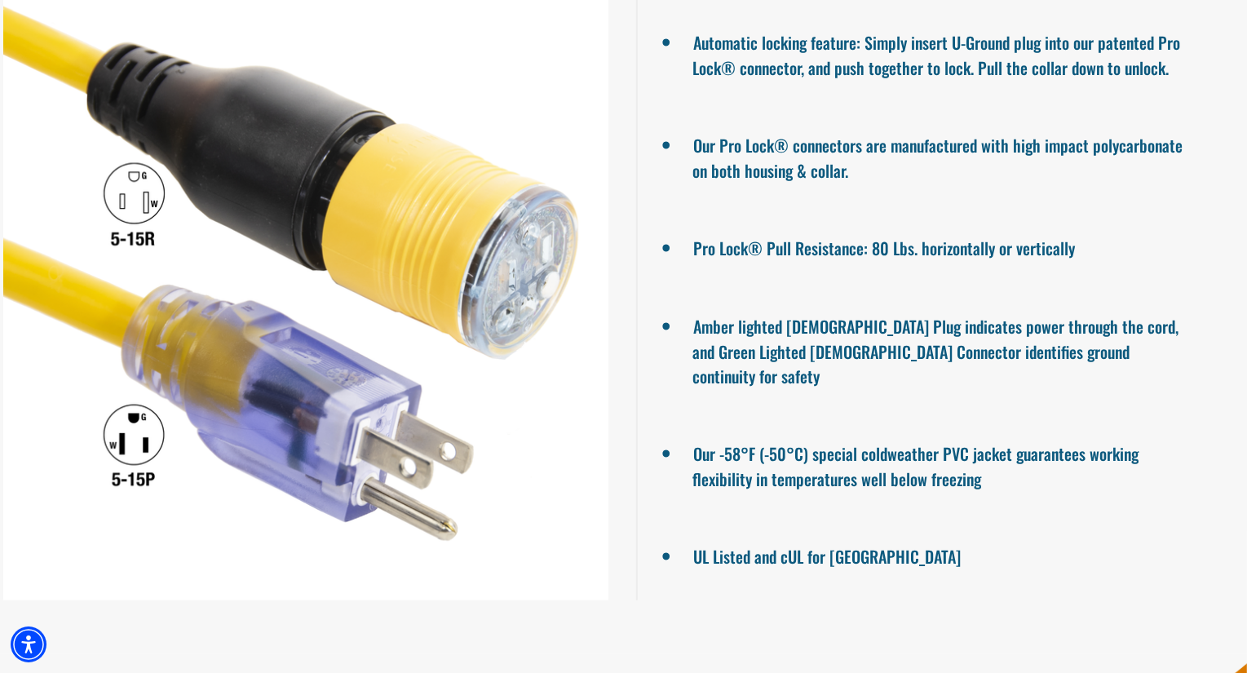
scroll to position [1337, 0]
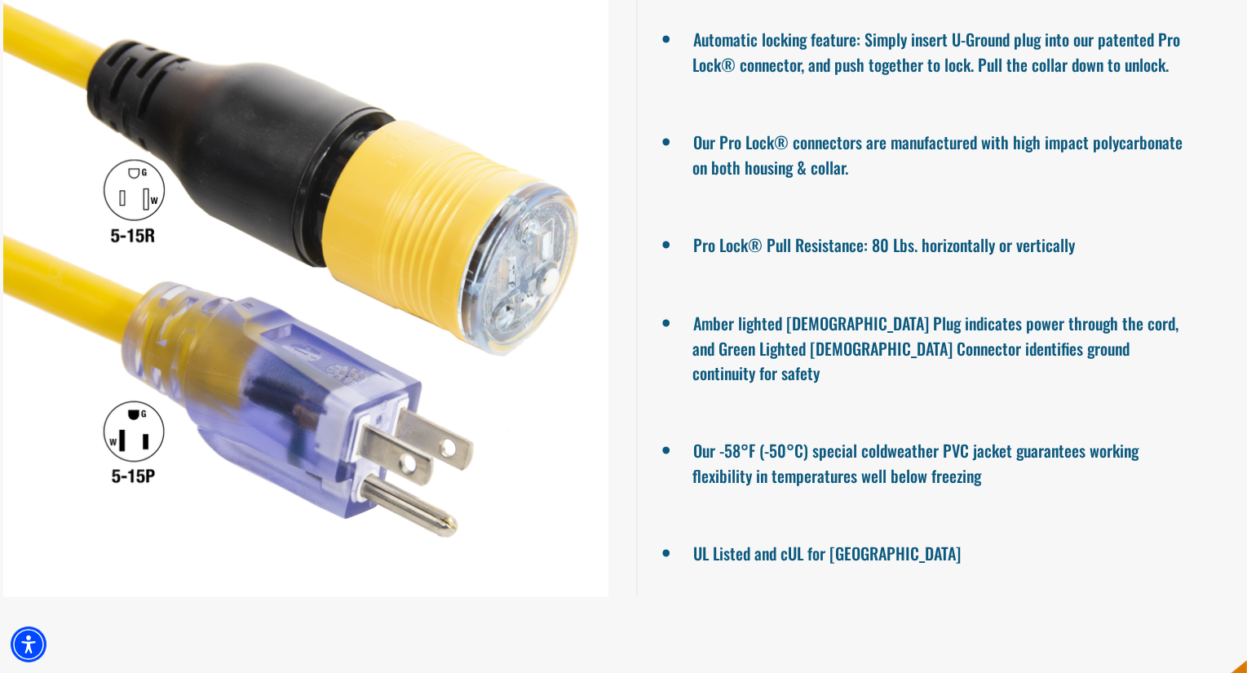
click at [602, 463] on div at bounding box center [306, 294] width 612 height 605
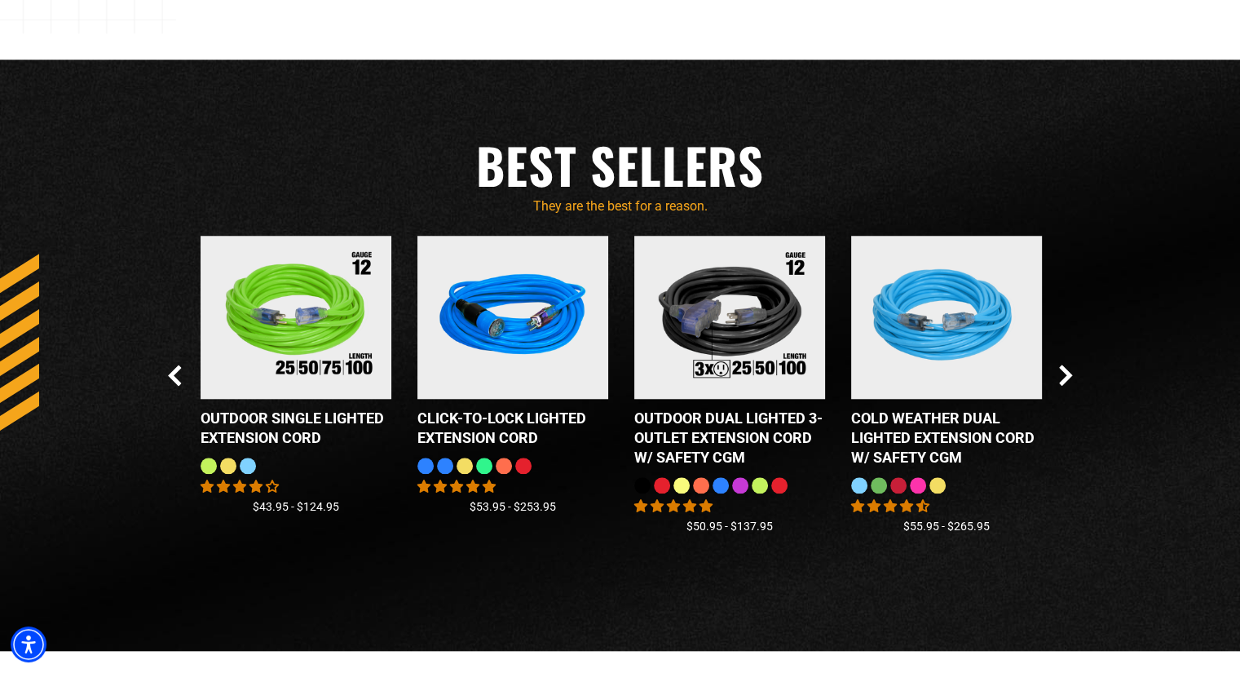
scroll to position [1463, 0]
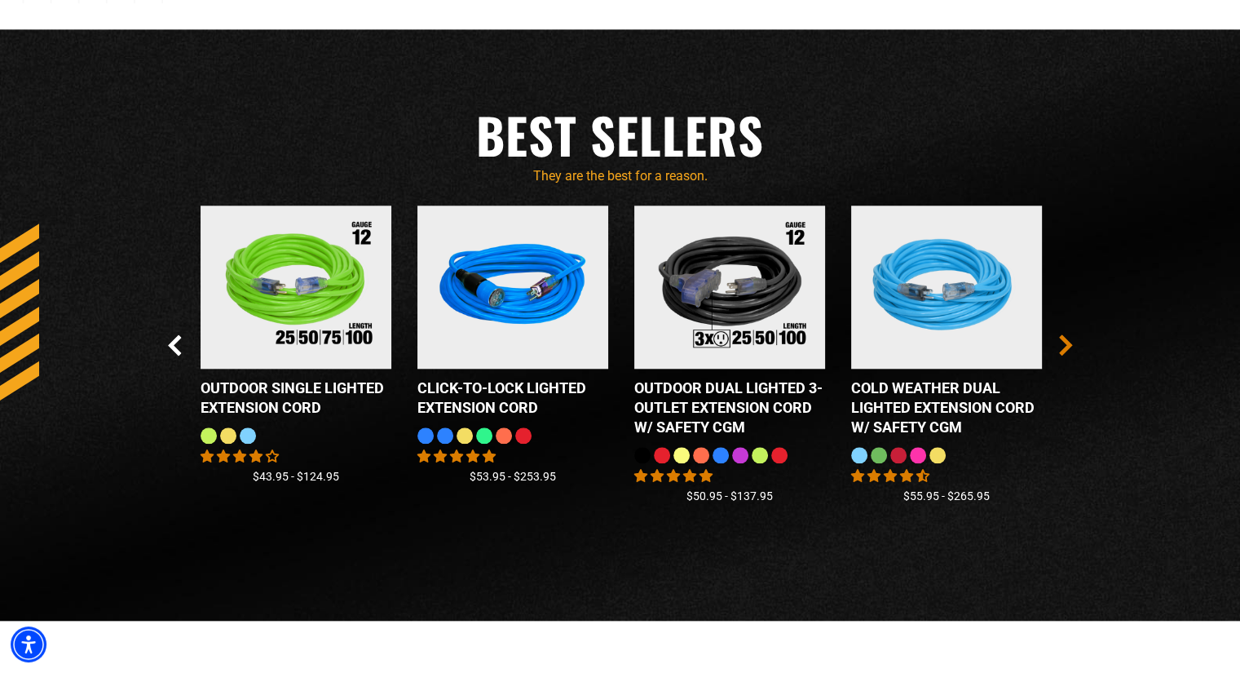
click at [1065, 345] on icon "Next Slide" at bounding box center [1066, 344] width 14 height 21
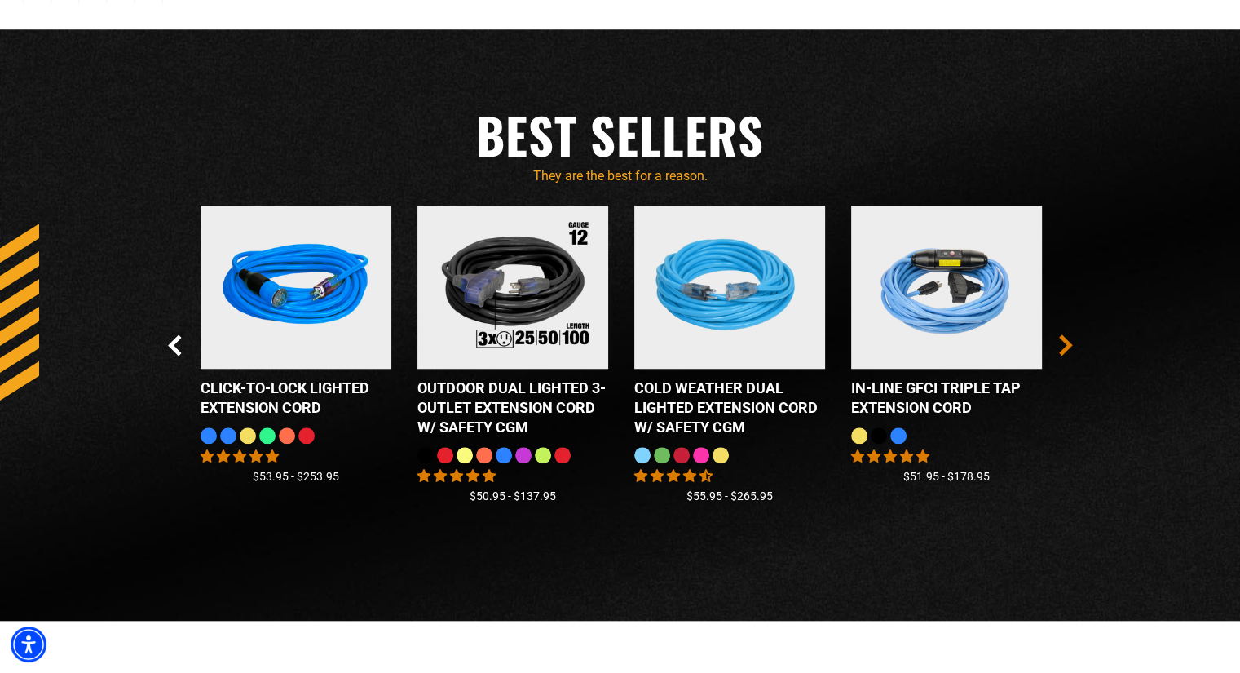
click at [1065, 345] on icon "Next Slide" at bounding box center [1066, 344] width 14 height 21
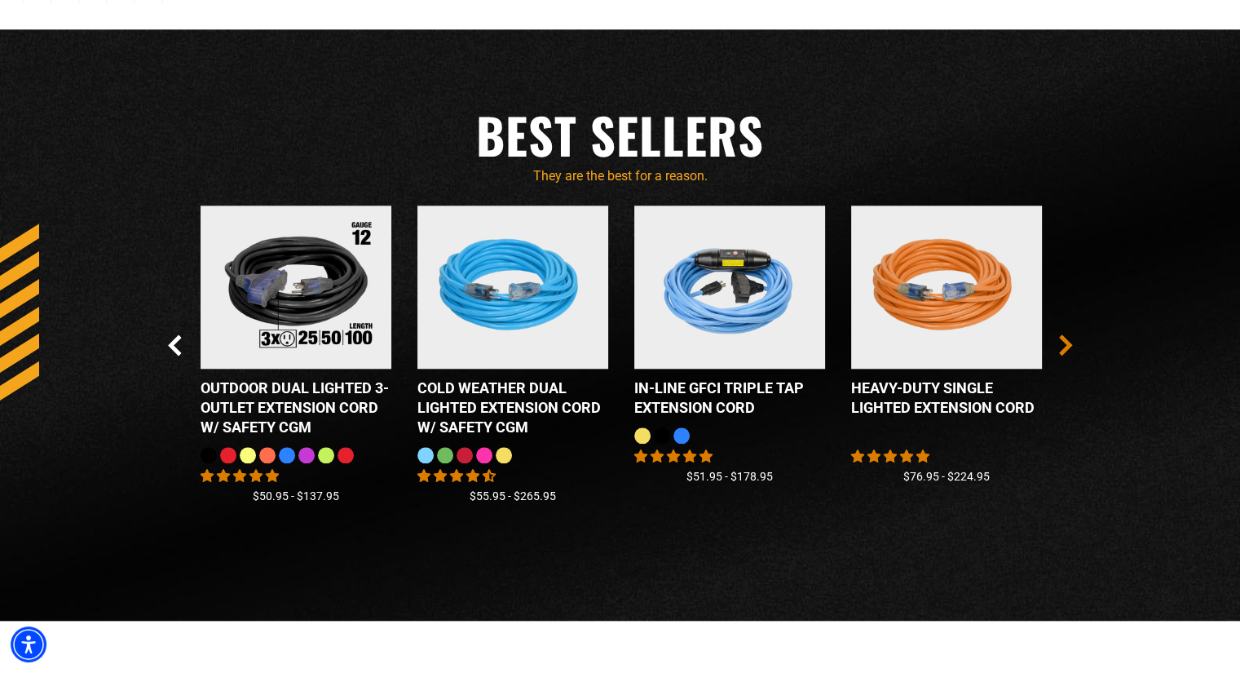
click at [1065, 345] on icon "Next Slide" at bounding box center [1066, 344] width 14 height 21
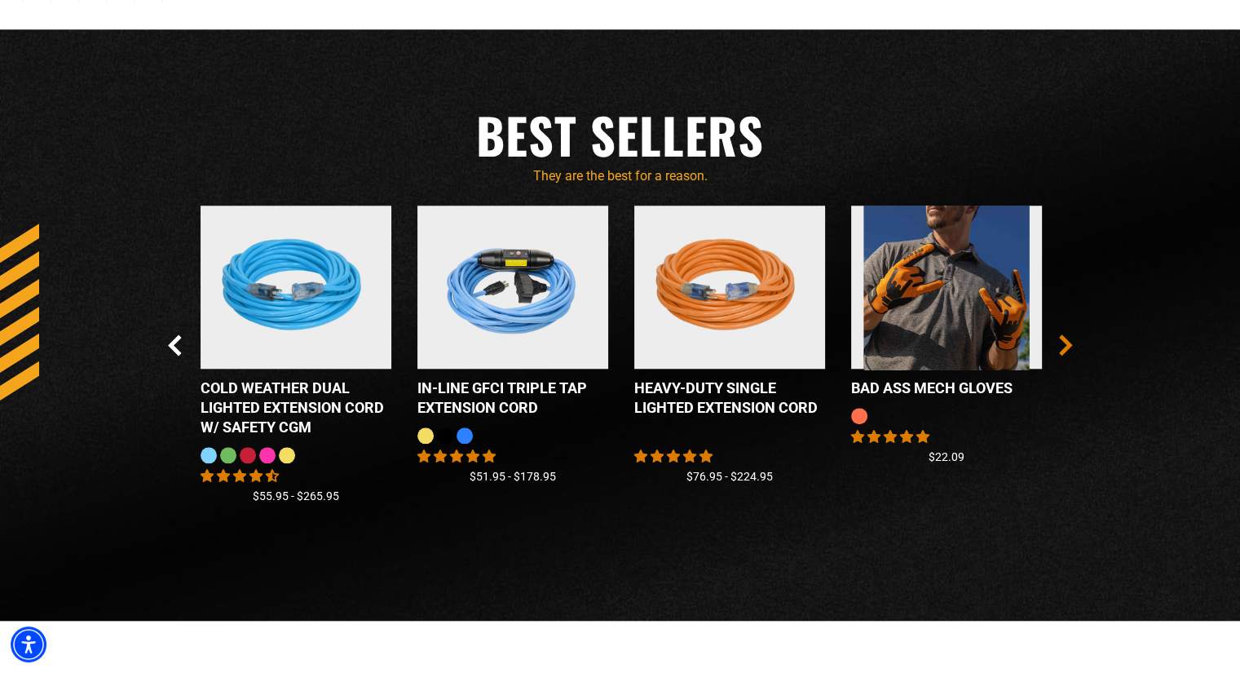
click at [1065, 345] on icon "Next Slide" at bounding box center [1066, 344] width 14 height 21
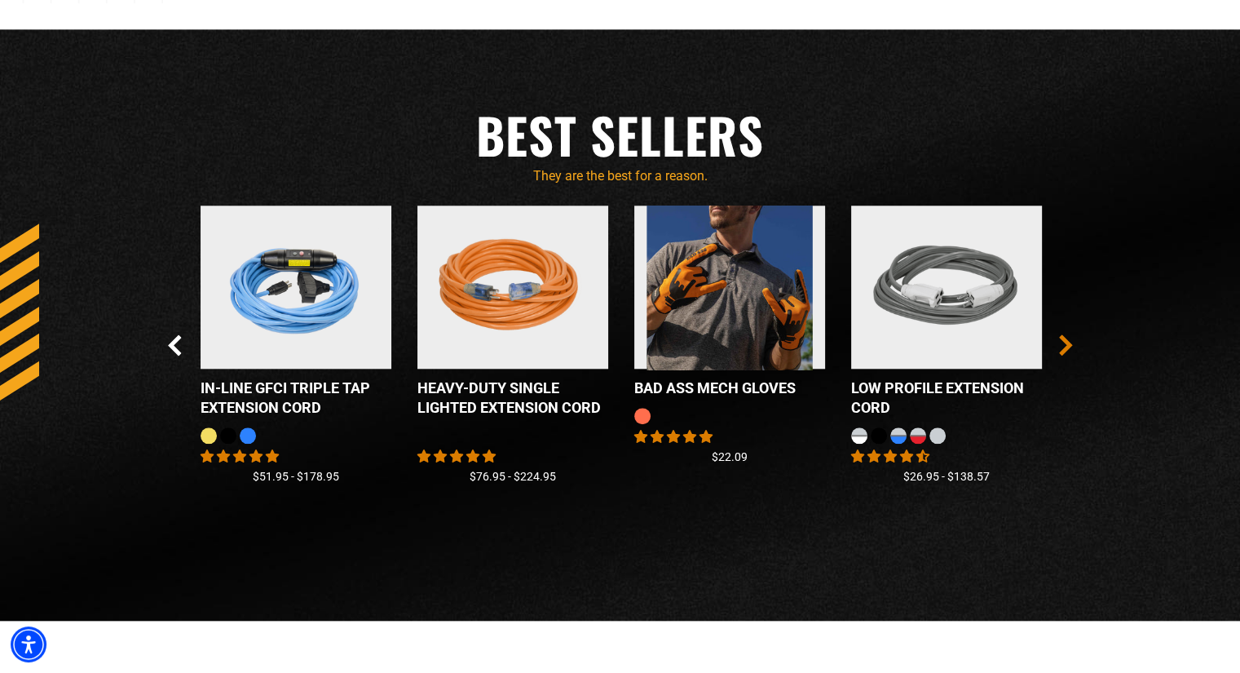
click at [1065, 345] on icon "Next Slide" at bounding box center [1066, 344] width 14 height 21
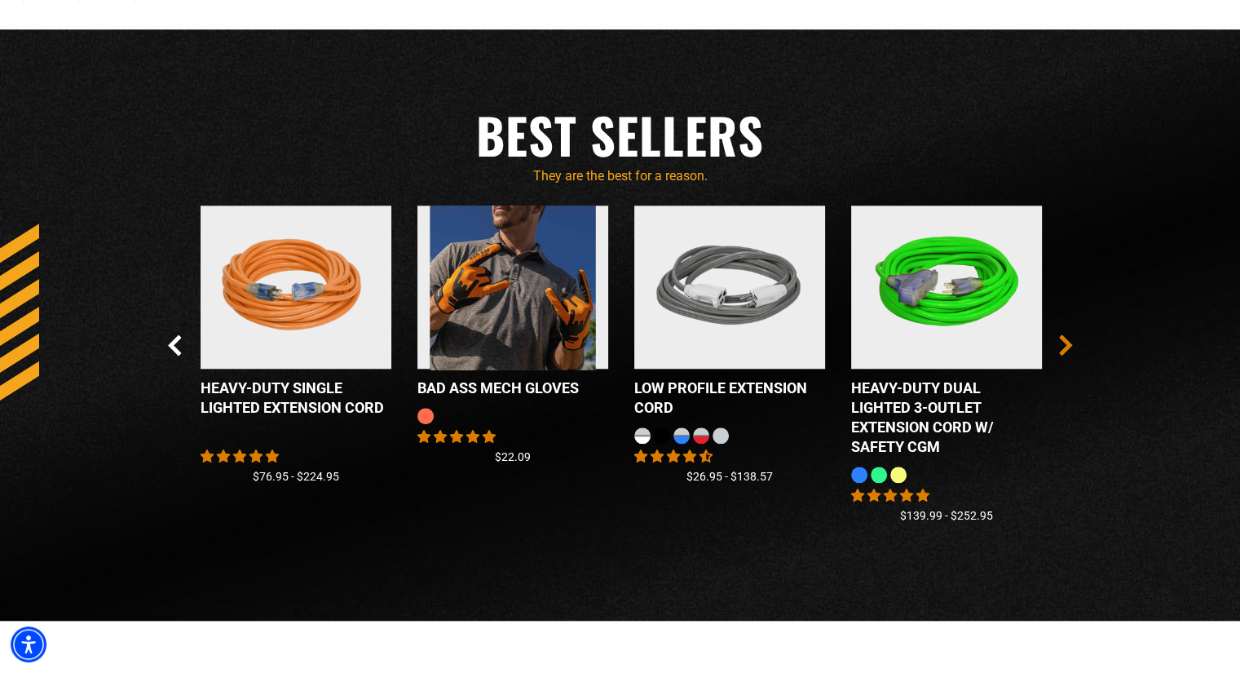
click at [1065, 345] on icon "Next Slide" at bounding box center [1066, 344] width 14 height 21
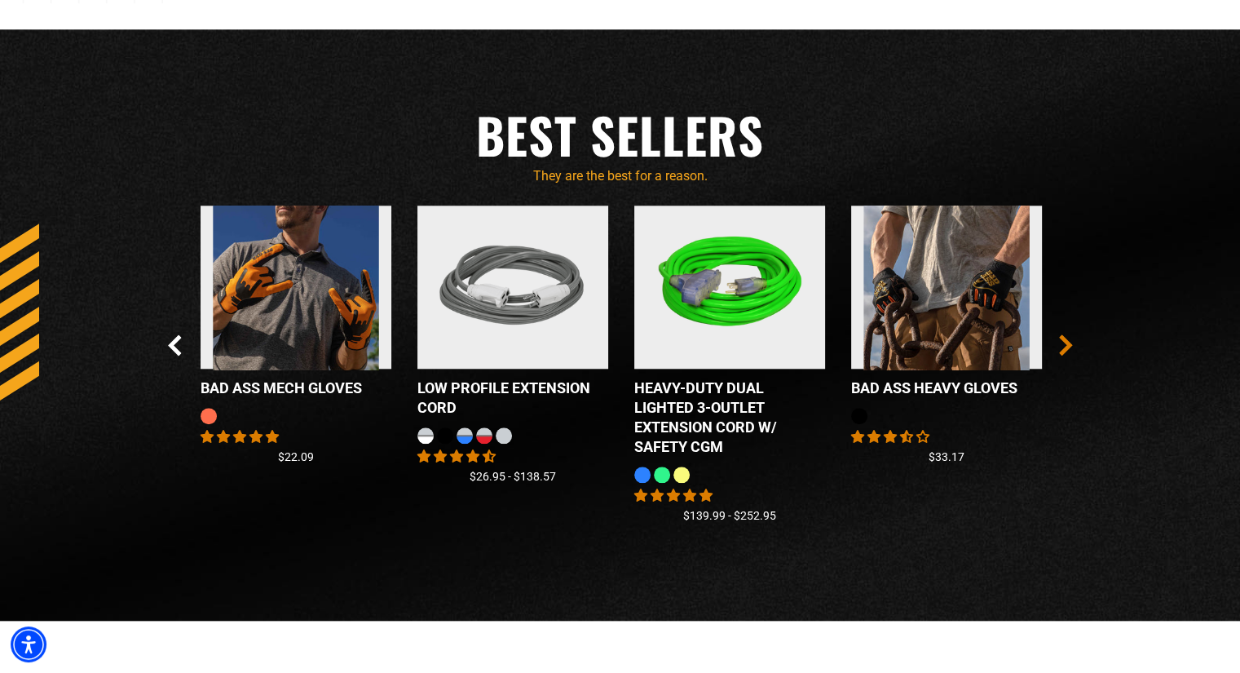
click at [1065, 345] on icon "Next Slide" at bounding box center [1066, 344] width 14 height 21
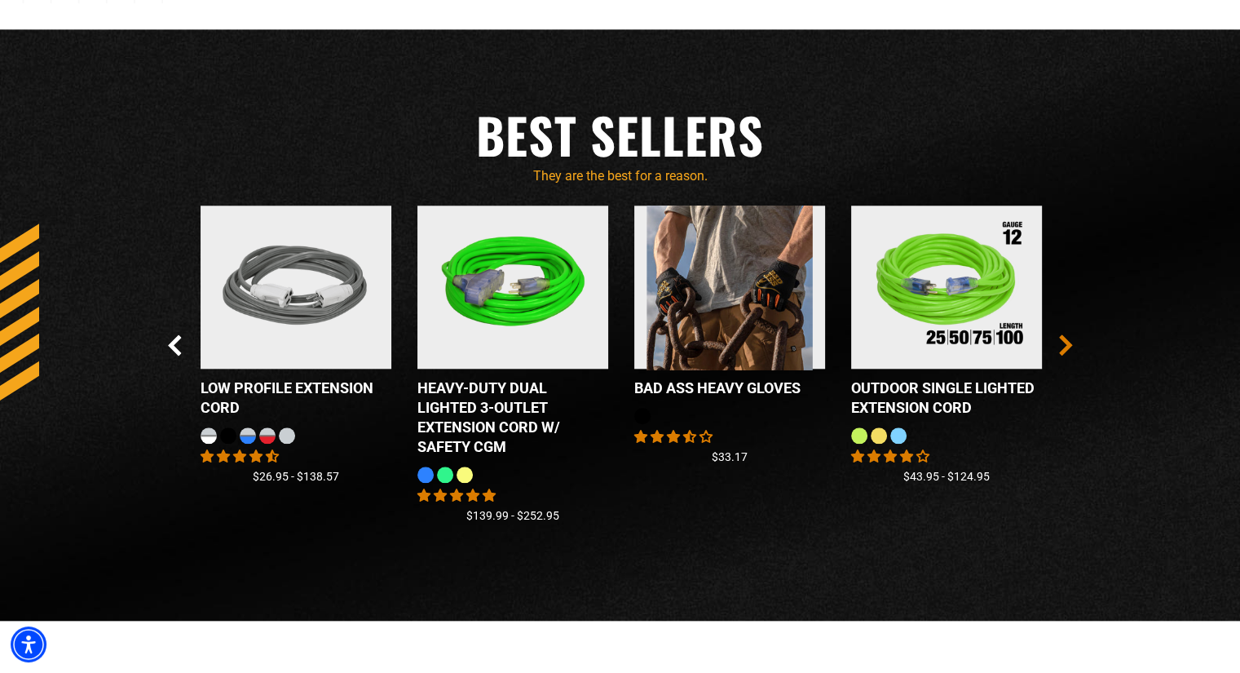
click at [1065, 345] on icon "Next Slide" at bounding box center [1066, 344] width 14 height 21
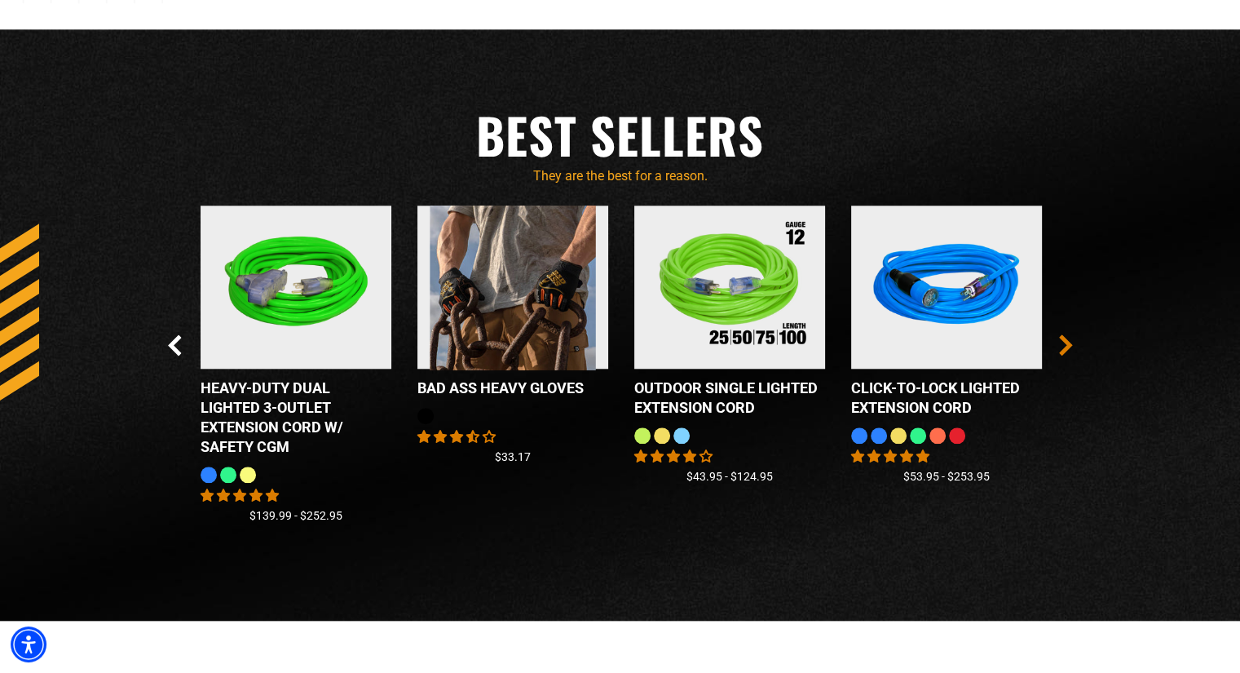
click at [1065, 345] on icon "Next Slide" at bounding box center [1066, 344] width 14 height 21
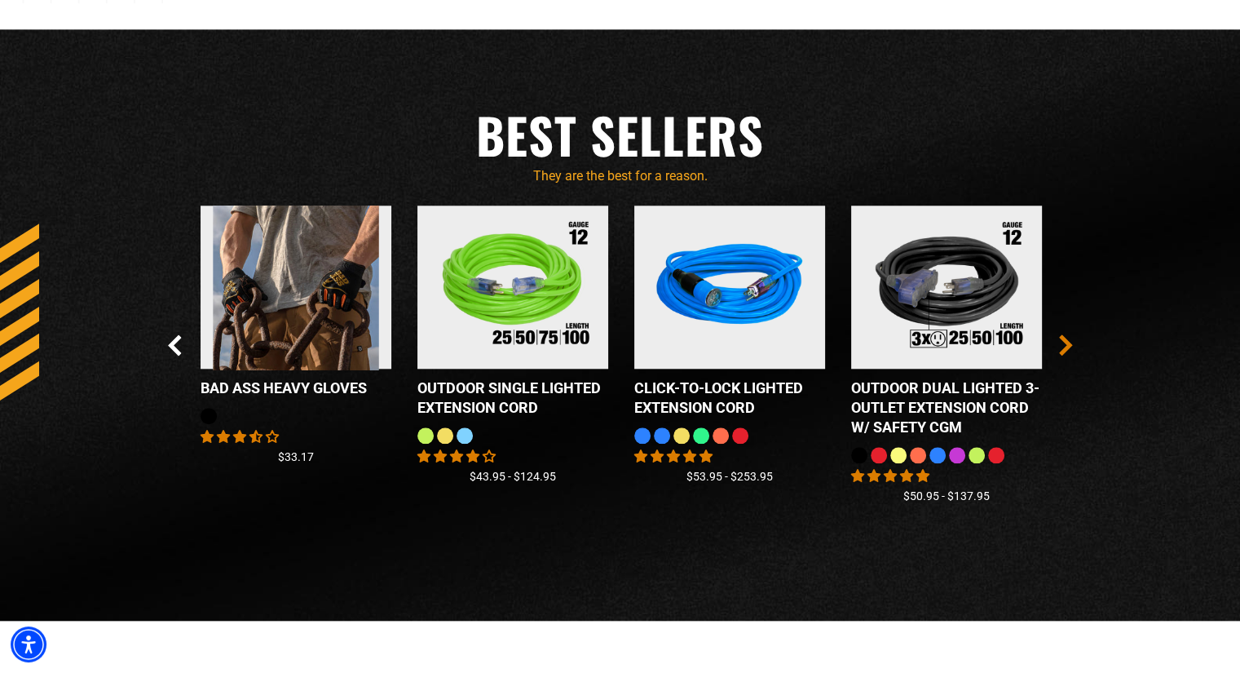
click at [1065, 345] on icon "Next Slide" at bounding box center [1066, 344] width 14 height 21
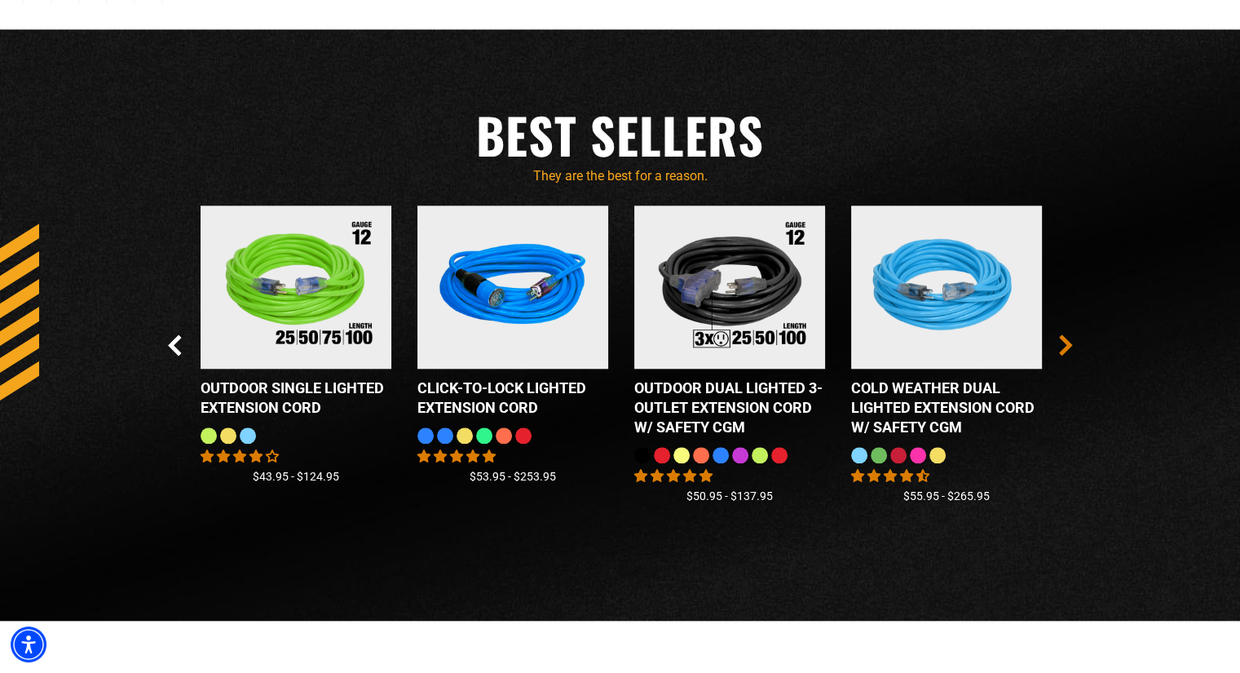
click at [1065, 345] on icon "Next Slide" at bounding box center [1066, 344] width 14 height 21
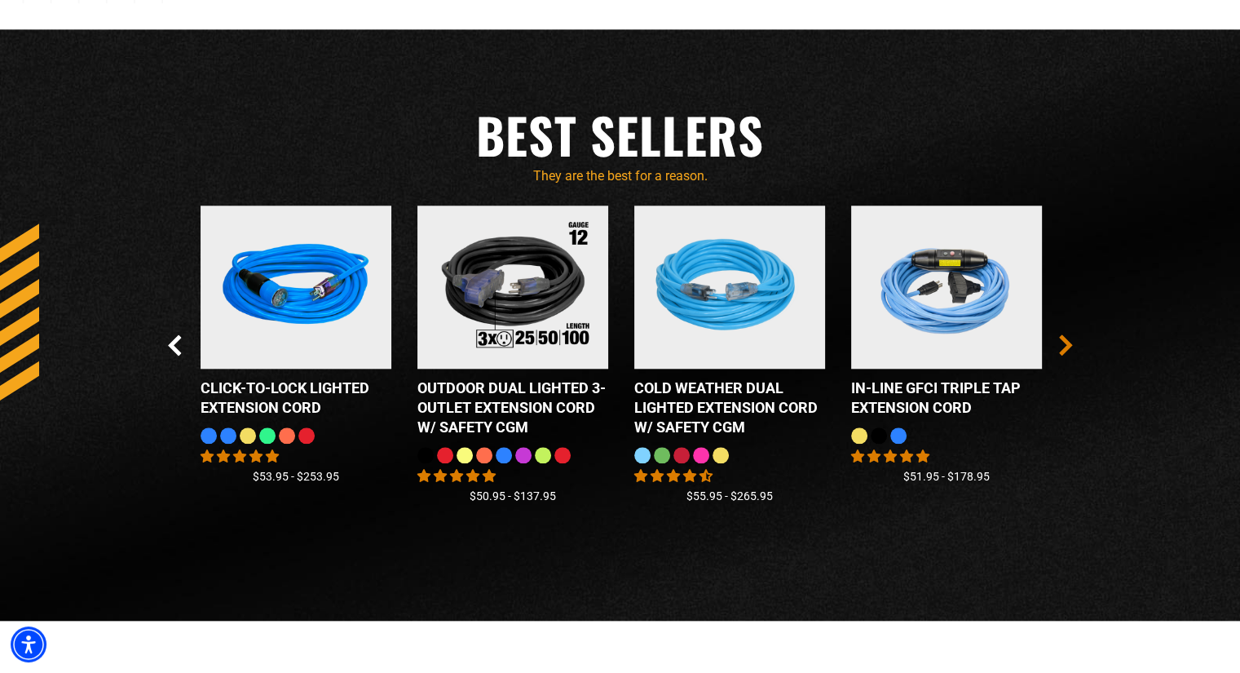
click at [1065, 345] on icon "Next Slide" at bounding box center [1066, 344] width 14 height 21
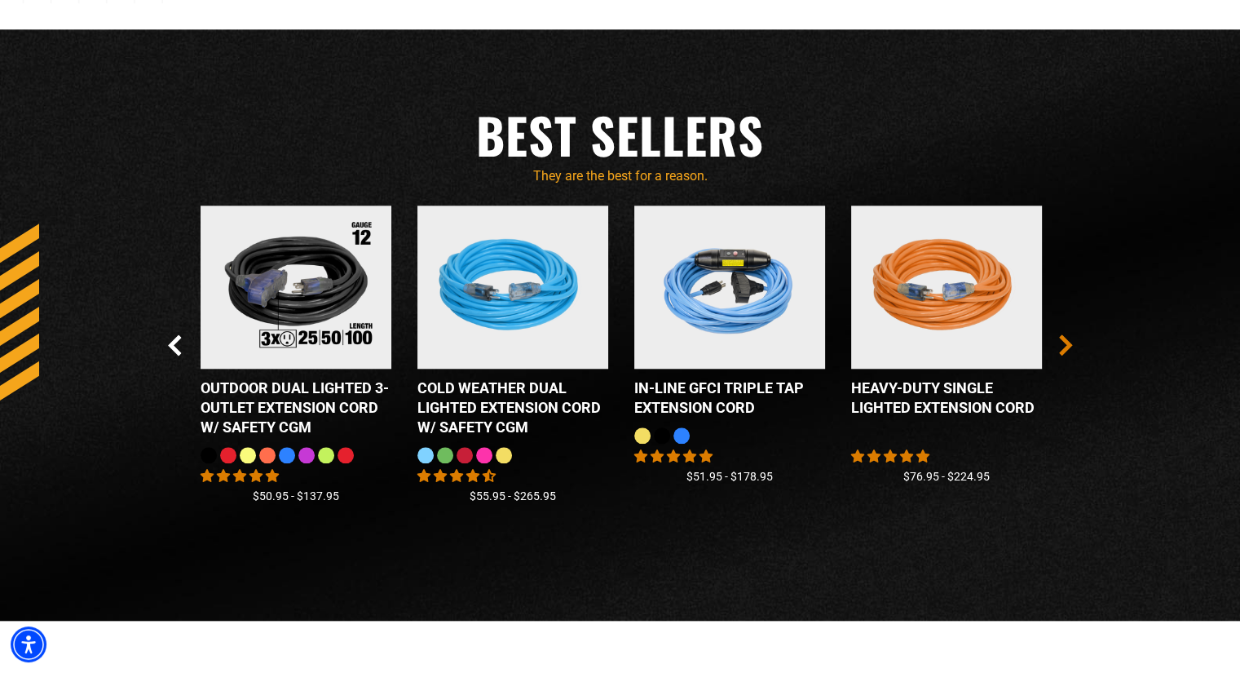
click at [1065, 345] on icon "Next Slide" at bounding box center [1066, 344] width 14 height 21
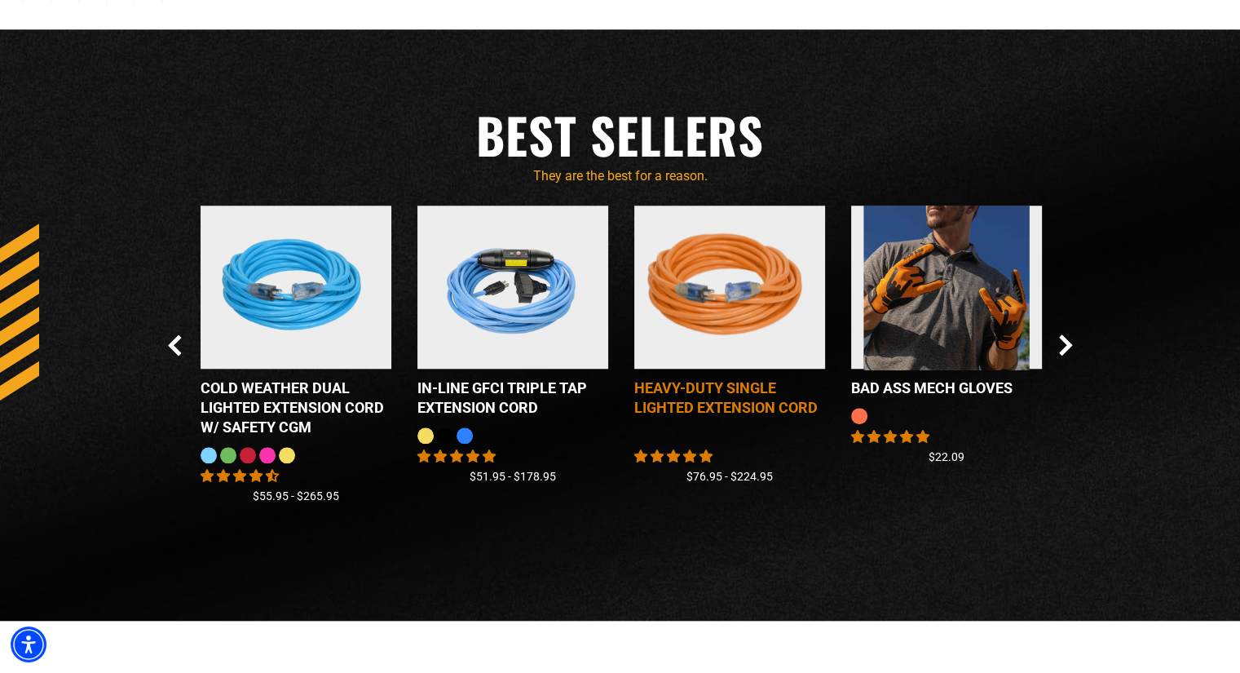
click at [694, 298] on img at bounding box center [730, 287] width 204 height 184
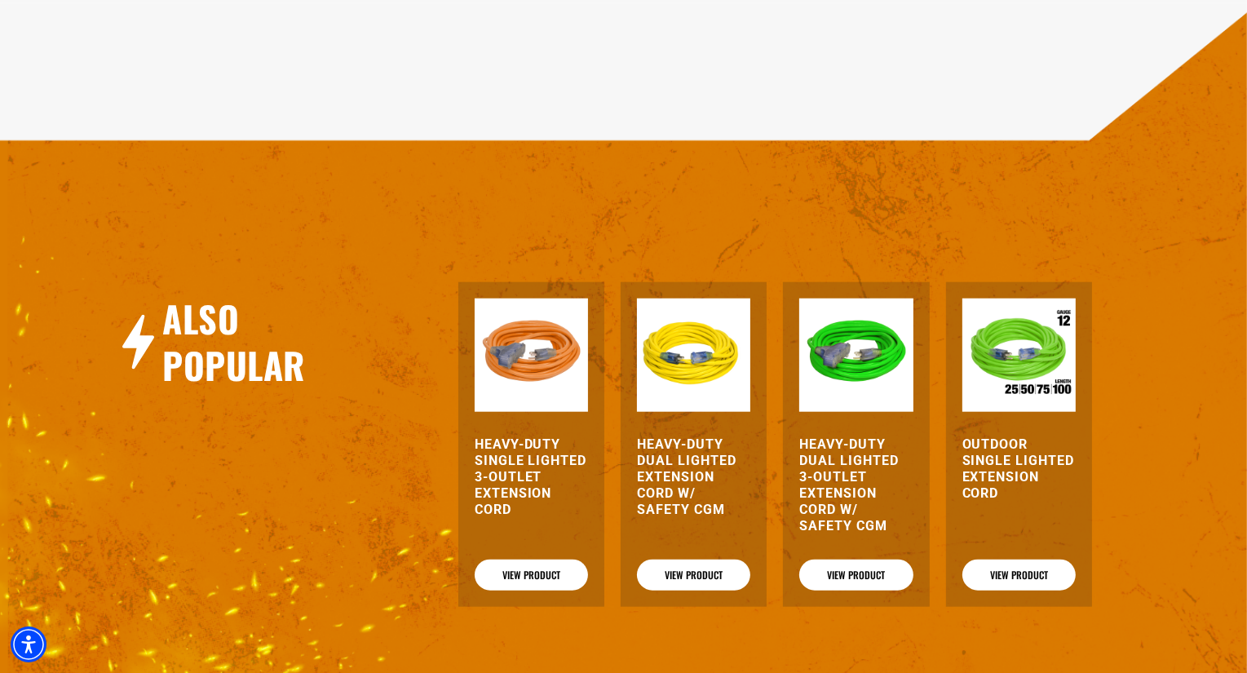
scroll to position [1631, 0]
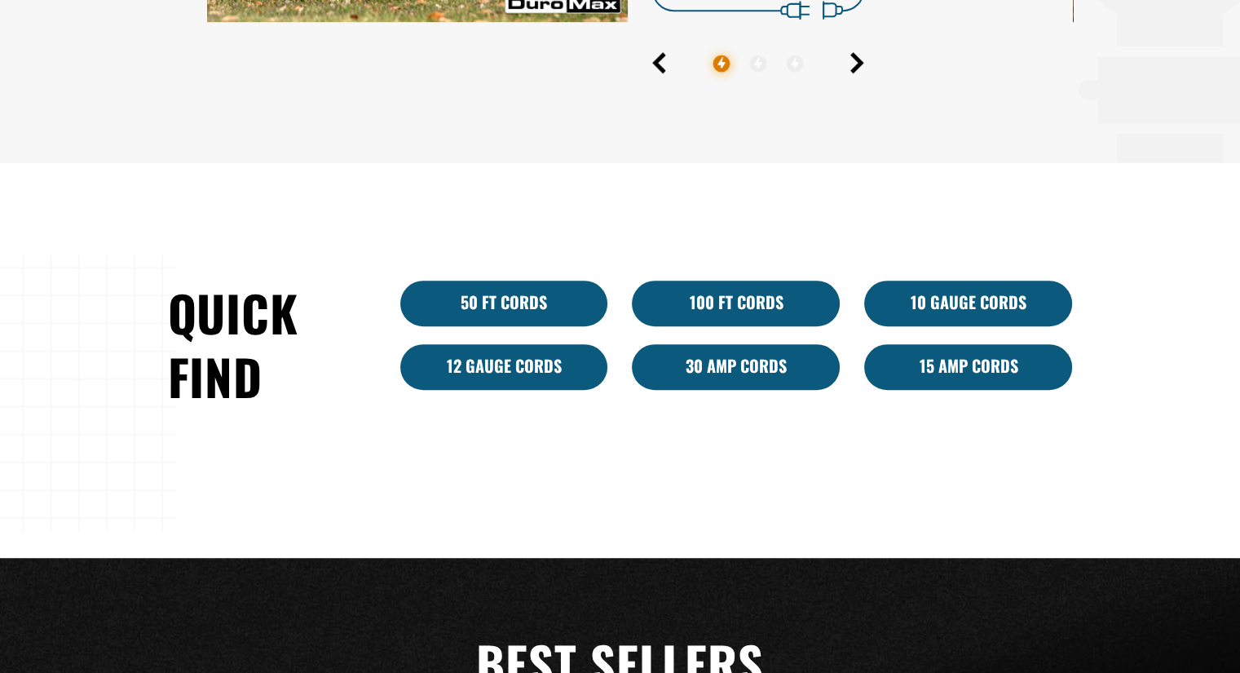
scroll to position [1463, 0]
